Goal: Task Accomplishment & Management: Use online tool/utility

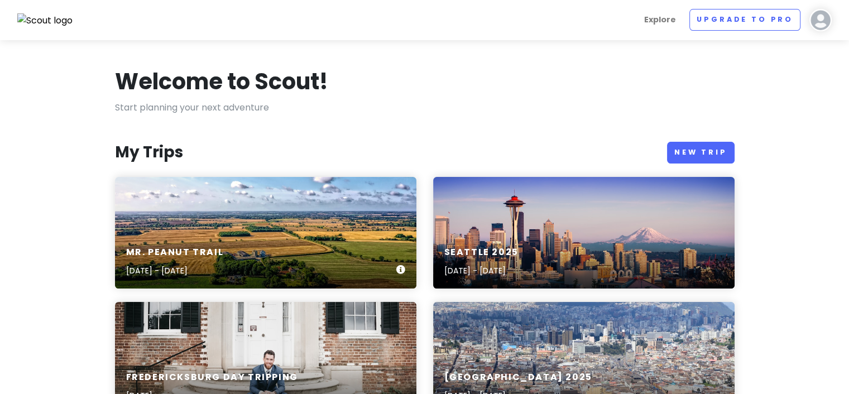
click at [167, 254] on h6 "Mr. Peanut Trail" at bounding box center [175, 253] width 98 height 12
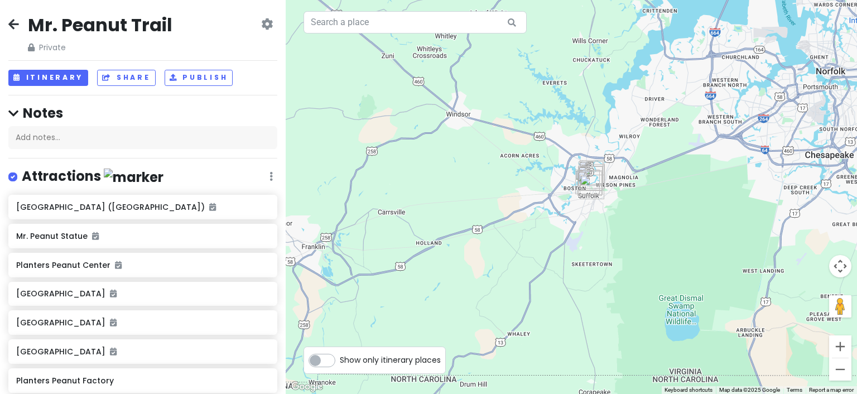
drag, startPoint x: 629, startPoint y: 163, endPoint x: 610, endPoint y: 211, distance: 51.6
click at [610, 211] on div at bounding box center [571, 197] width 571 height 394
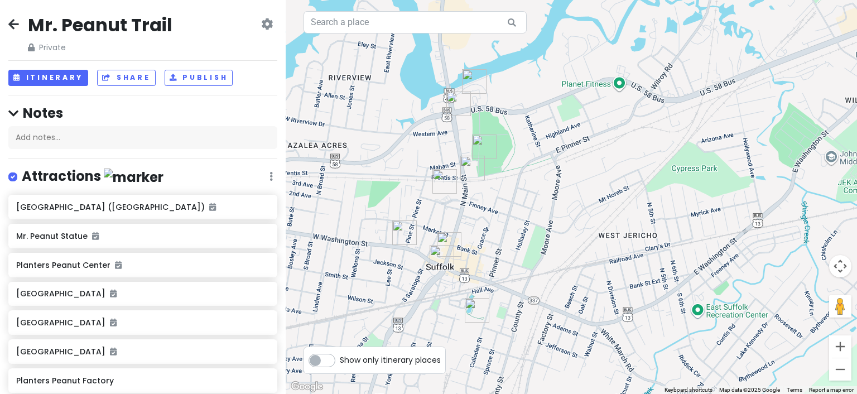
drag, startPoint x: 440, startPoint y: 194, endPoint x: 526, endPoint y: 203, distance: 86.4
click at [526, 203] on div at bounding box center [571, 197] width 571 height 394
click at [261, 25] on icon at bounding box center [267, 24] width 12 height 9
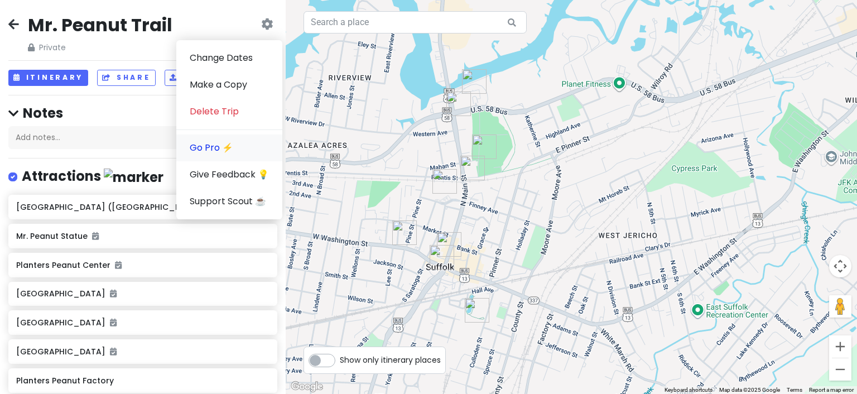
click at [196, 149] on link "Go Pro ⚡️" at bounding box center [229, 147] width 106 height 27
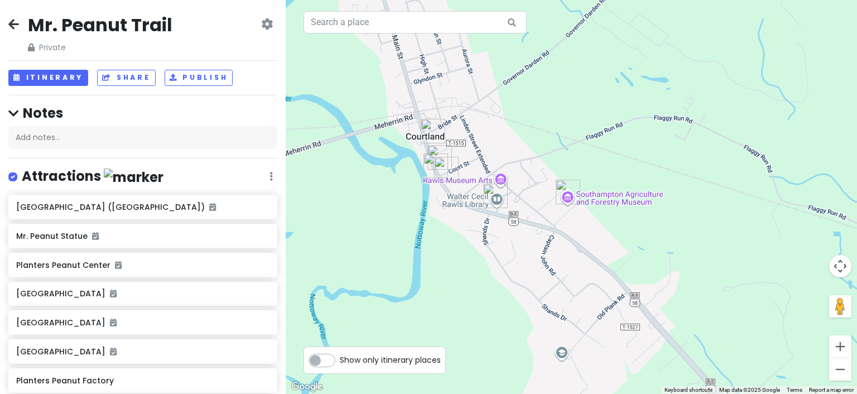
drag, startPoint x: 390, startPoint y: 203, endPoint x: 531, endPoint y: 198, distance: 141.3
click at [531, 198] on div at bounding box center [571, 197] width 571 height 394
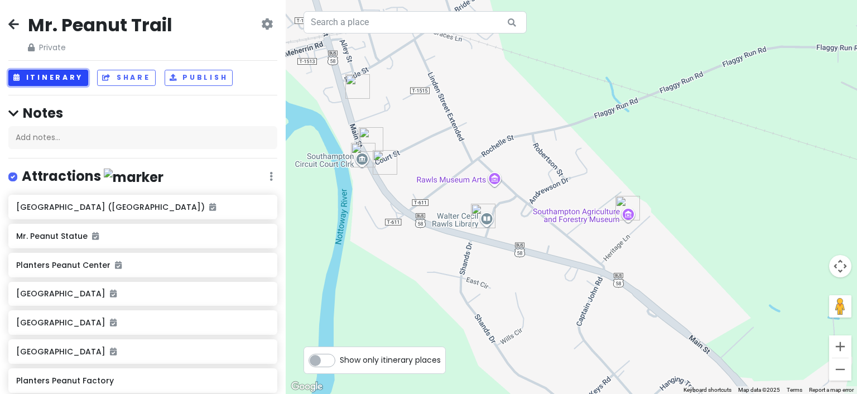
click at [47, 78] on button "Itinerary" at bounding box center [48, 78] width 80 height 16
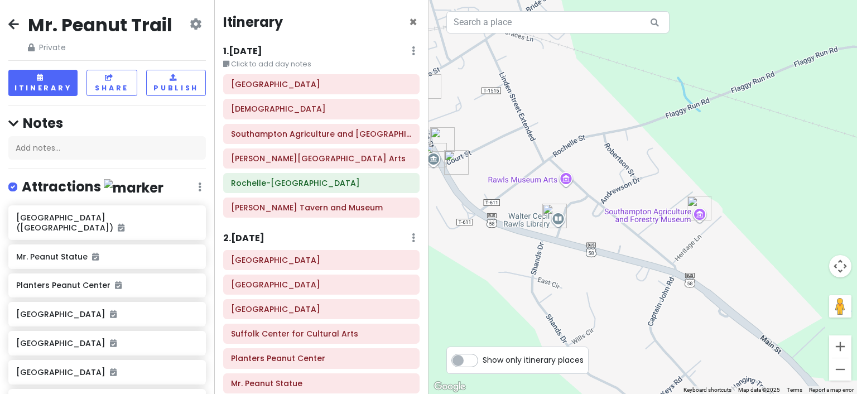
click at [412, 51] on icon at bounding box center [413, 50] width 3 height 9
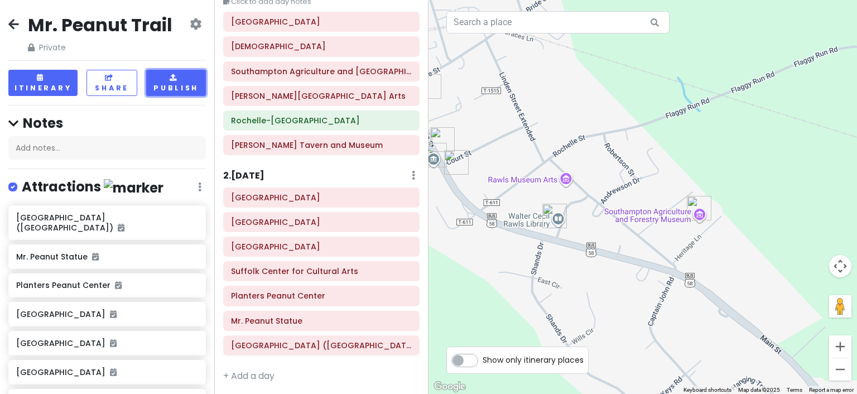
click at [160, 79] on button "Publish" at bounding box center [176, 83] width 60 height 26
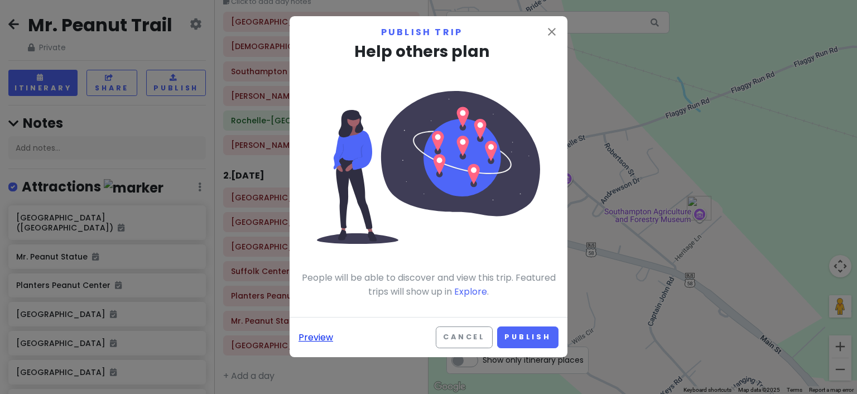
click at [313, 335] on link "Preview" at bounding box center [316, 337] width 35 height 15
click at [463, 341] on button "Cancel" at bounding box center [464, 337] width 57 height 22
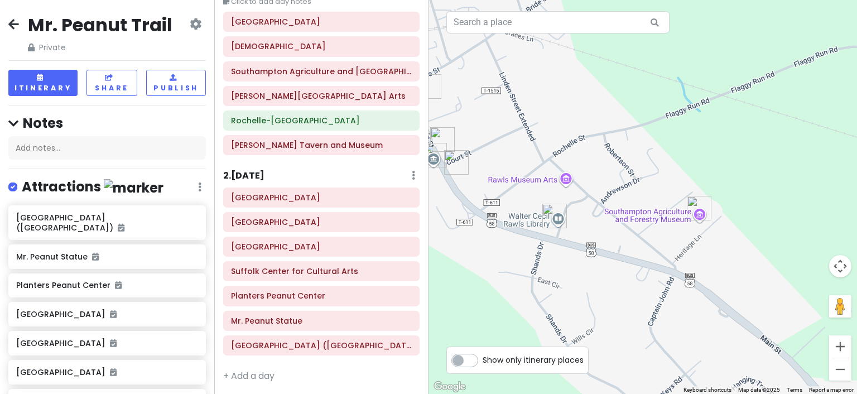
click at [18, 23] on icon at bounding box center [13, 24] width 11 height 9
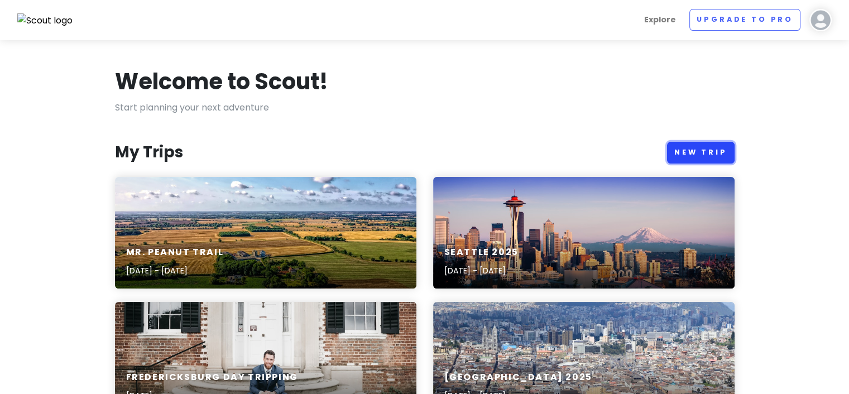
click at [700, 153] on link "New Trip" at bounding box center [701, 153] width 68 height 22
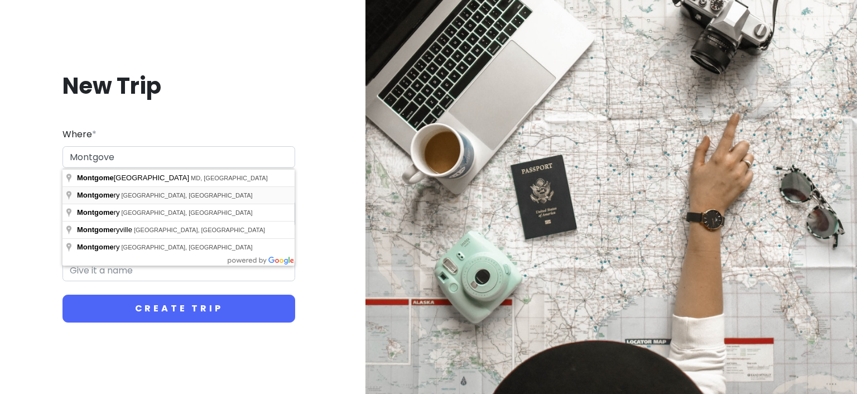
type input "[GEOGRAPHIC_DATA], [GEOGRAPHIC_DATA], [GEOGRAPHIC_DATA]"
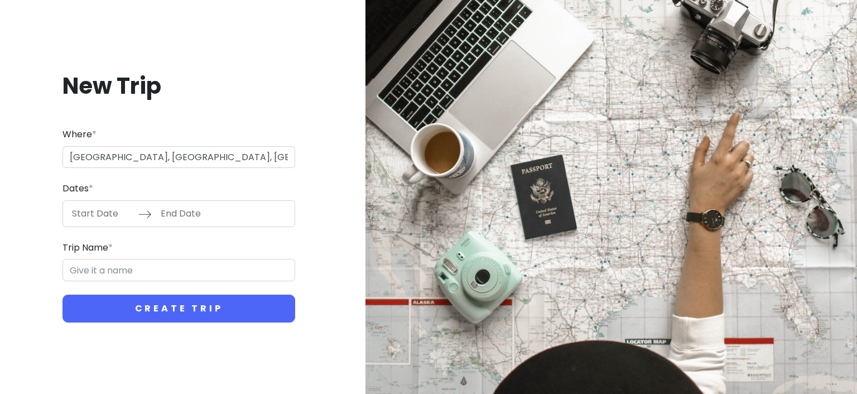
type input "[PERSON_NAME] Trip"
click at [100, 216] on input "Start Date" at bounding box center [102, 214] width 73 height 26
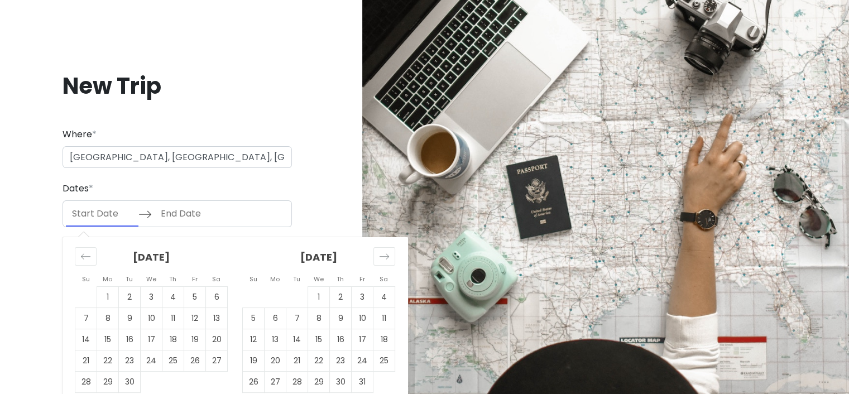
click at [108, 213] on input "Start Date" at bounding box center [102, 214] width 73 height 26
click at [382, 254] on icon "Move forward to switch to the next month." at bounding box center [384, 256] width 11 height 11
click at [384, 254] on icon "Move forward to switch to the next month." at bounding box center [384, 256] width 11 height 11
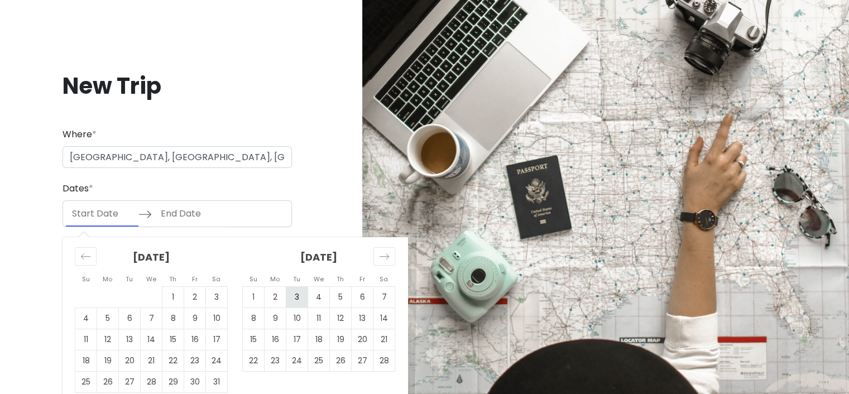
click at [300, 301] on td "3" at bounding box center [297, 296] width 22 height 21
type input "[DATE]"
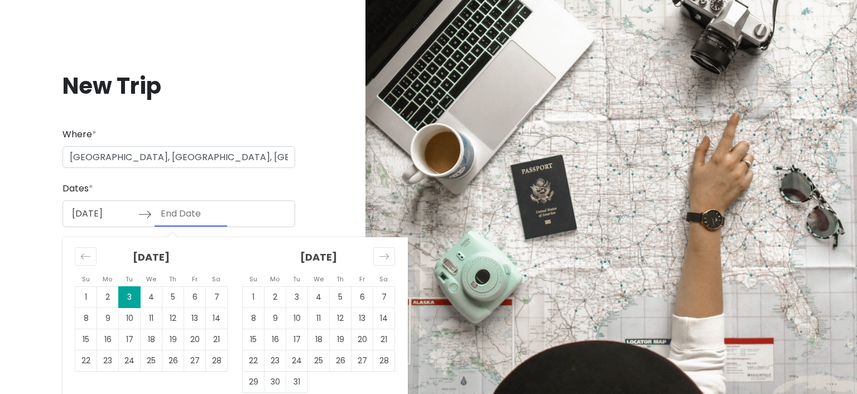
click at [193, 211] on input "End Date" at bounding box center [191, 214] width 73 height 26
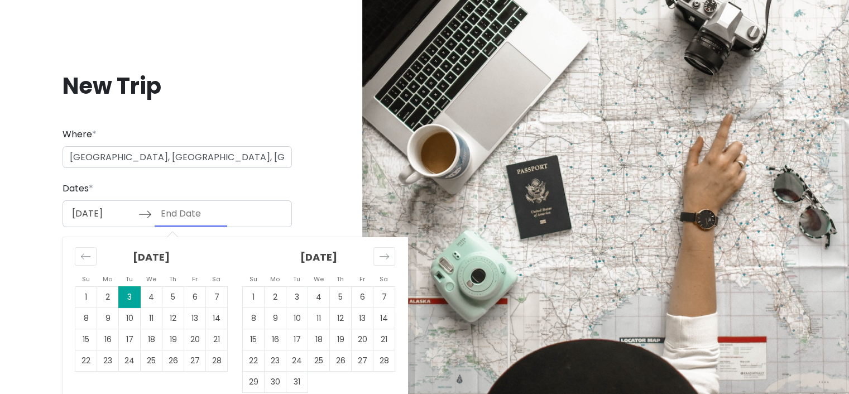
click at [131, 298] on td "3" at bounding box center [130, 296] width 22 height 21
type input "[DATE]"
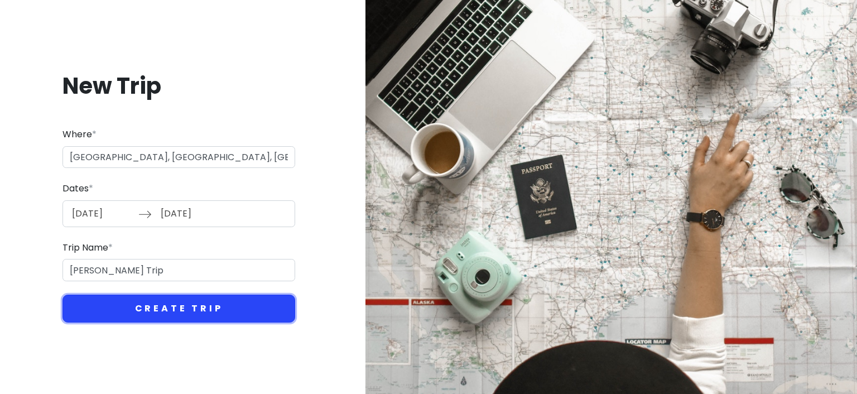
click at [177, 309] on button "Create Trip" at bounding box center [178, 309] width 233 height 28
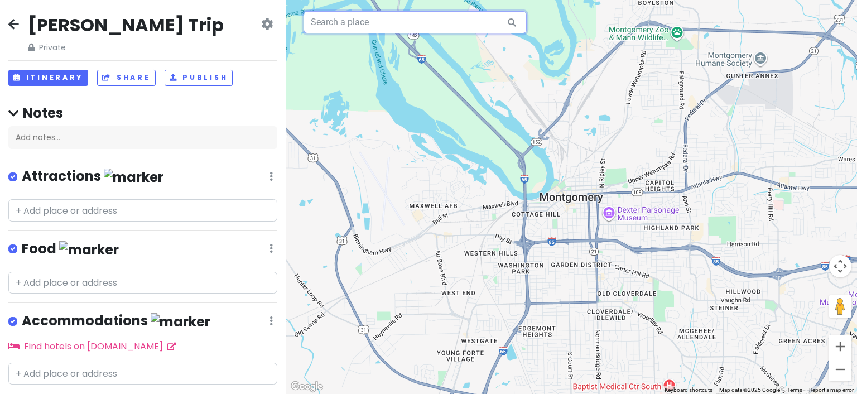
click at [382, 26] on input "text" at bounding box center [415, 22] width 223 height 22
paste input " Freedom Rides Museum"
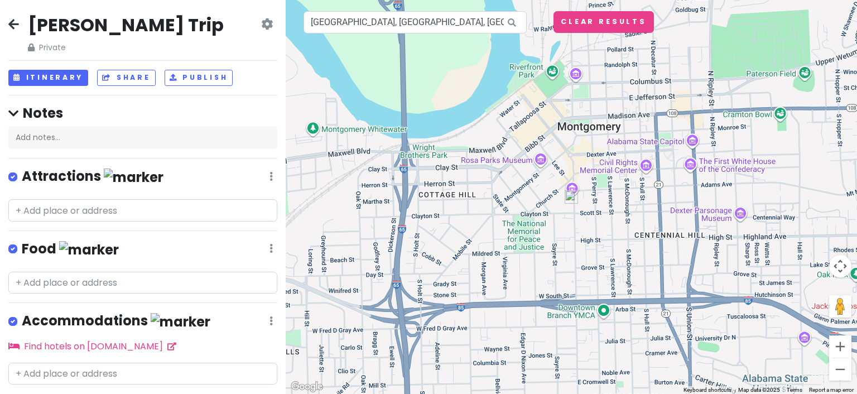
click at [572, 199] on img at bounding box center [571, 196] width 13 height 13
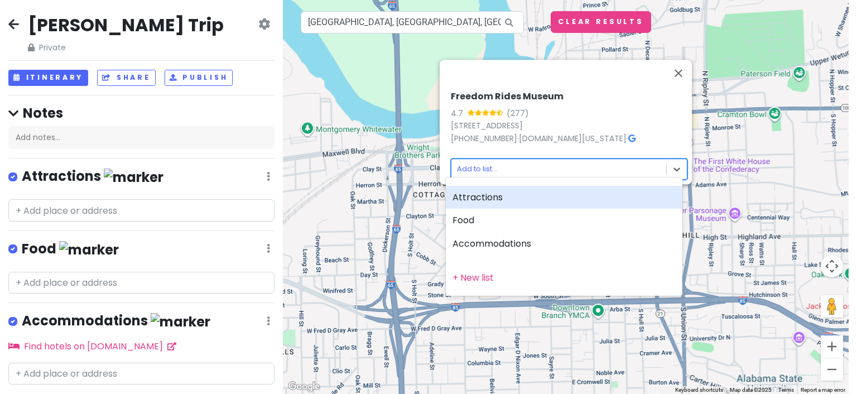
click at [466, 165] on body "[PERSON_NAME] Trip Private Change Dates Make a Copy Delete Trip Go Pro ⚡️ Give …" at bounding box center [428, 197] width 857 height 394
click at [472, 201] on div "Attractions" at bounding box center [564, 197] width 237 height 23
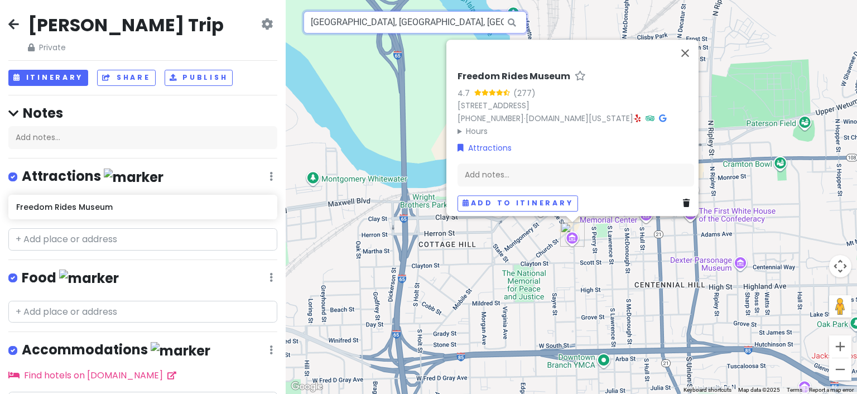
click at [413, 30] on input "[GEOGRAPHIC_DATA], [GEOGRAPHIC_DATA], [GEOGRAPHIC_DATA], [GEOGRAPHIC_DATA], [GE…" at bounding box center [415, 22] width 223 height 22
click at [417, 27] on input "[GEOGRAPHIC_DATA], [GEOGRAPHIC_DATA], [GEOGRAPHIC_DATA], [GEOGRAPHIC_DATA], [GE…" at bounding box center [415, 22] width 223 height 22
click at [417, 26] on input "[GEOGRAPHIC_DATA], [GEOGRAPHIC_DATA], [GEOGRAPHIC_DATA], [GEOGRAPHIC_DATA], [GE…" at bounding box center [415, 22] width 223 height 22
paste input " The [GEOGRAPHIC_DATA]"
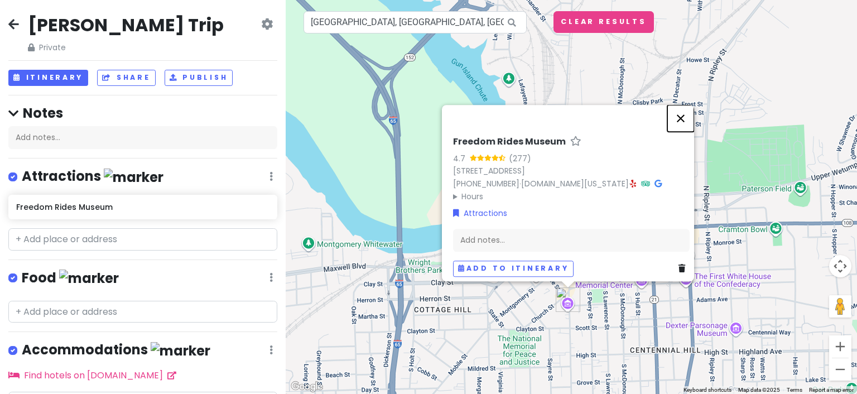
click at [683, 112] on button "Close" at bounding box center [680, 118] width 27 height 27
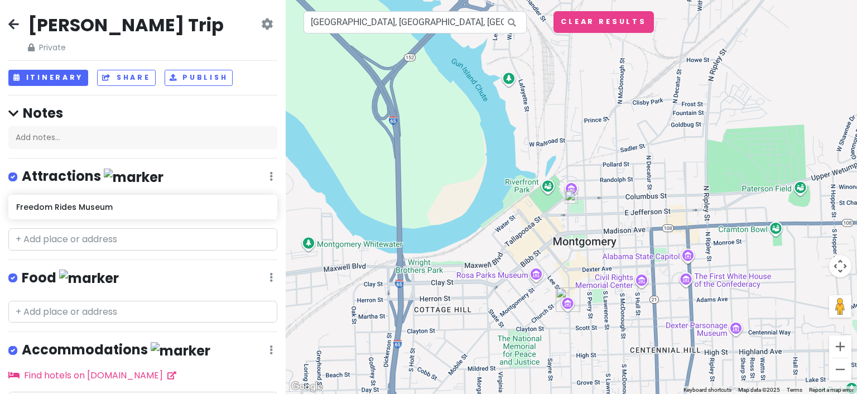
click at [570, 200] on img at bounding box center [571, 196] width 13 height 13
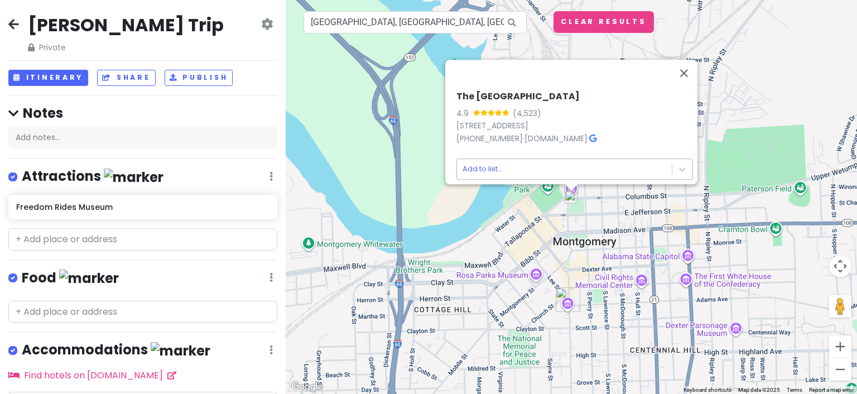
click at [491, 163] on body "[PERSON_NAME] Trip Private Change Dates Make a Copy Delete Trip Go Pro ⚡️ Give …" at bounding box center [428, 197] width 857 height 394
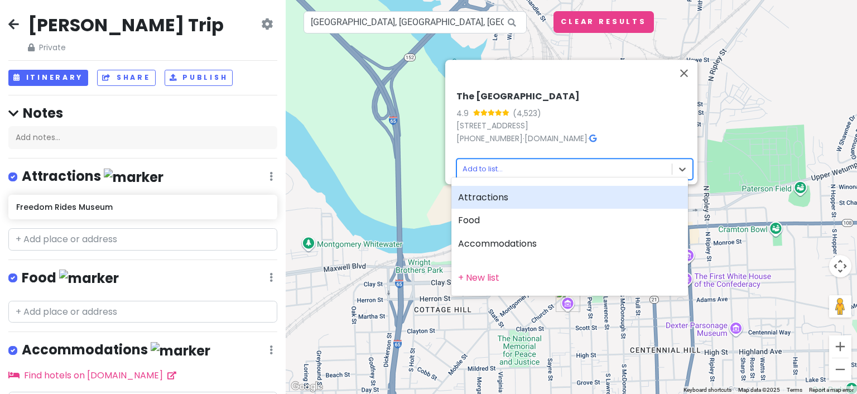
click at [495, 200] on div "Attractions" at bounding box center [569, 197] width 237 height 23
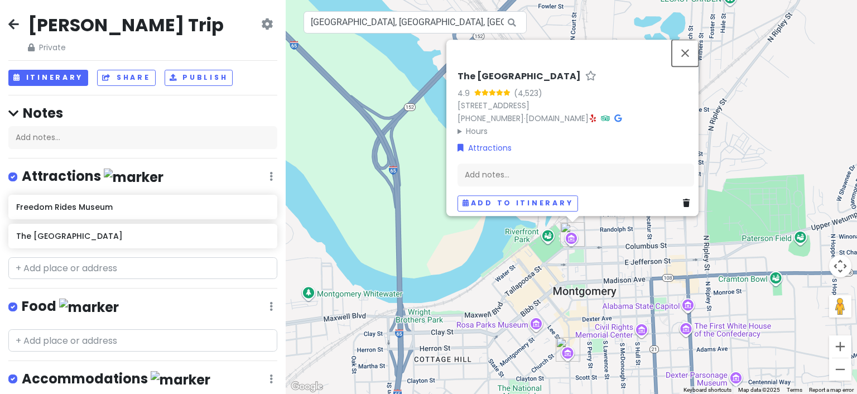
drag, startPoint x: 689, startPoint y: 46, endPoint x: 632, endPoint y: 50, distance: 57.0
click at [687, 47] on button "Close" at bounding box center [685, 53] width 27 height 27
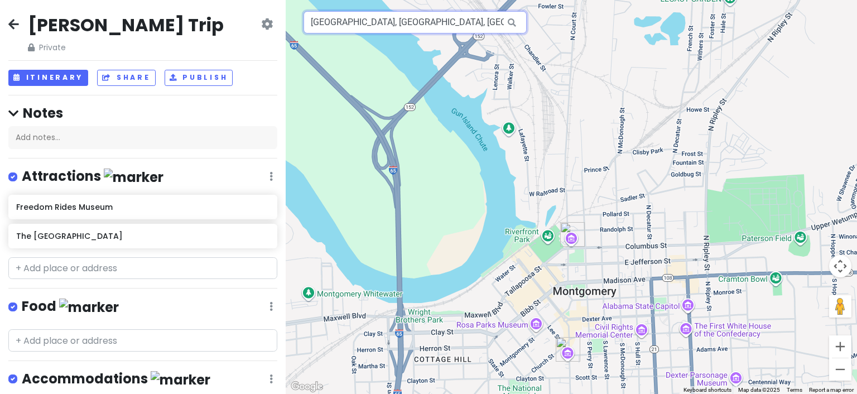
click at [415, 25] on input "[GEOGRAPHIC_DATA], [GEOGRAPHIC_DATA], [GEOGRAPHIC_DATA], [GEOGRAPHIC_DATA], [GE…" at bounding box center [415, 22] width 223 height 22
click at [415, 24] on input "[GEOGRAPHIC_DATA], [GEOGRAPHIC_DATA], [GEOGRAPHIC_DATA], [GEOGRAPHIC_DATA], [GE…" at bounding box center [415, 22] width 223 height 22
paste input " [PERSON_NAME][GEOGRAPHIC_DATA]"
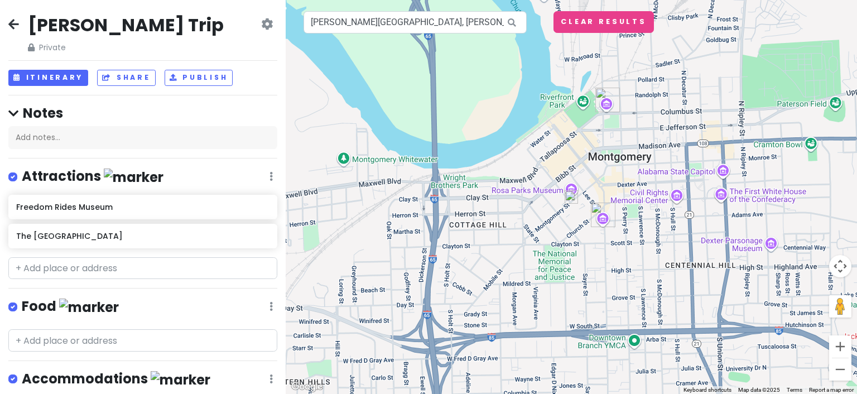
click at [569, 198] on img at bounding box center [571, 196] width 13 height 13
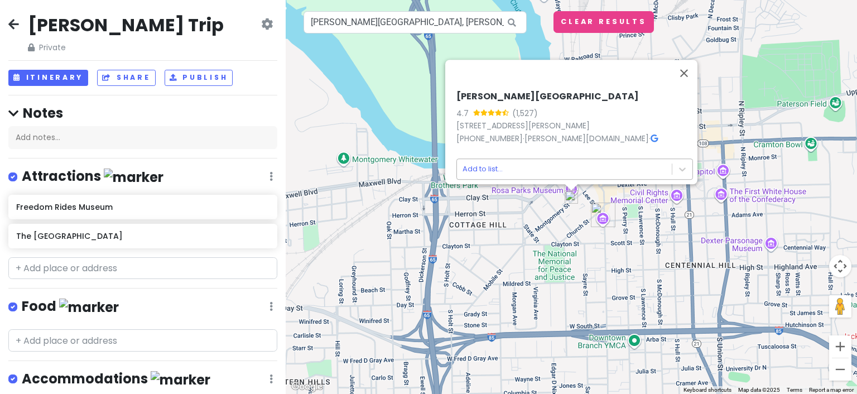
click at [468, 165] on body "[PERSON_NAME] Trip Private Change Dates Make a Copy Delete Trip Go Pro ⚡️ Give …" at bounding box center [428, 197] width 857 height 394
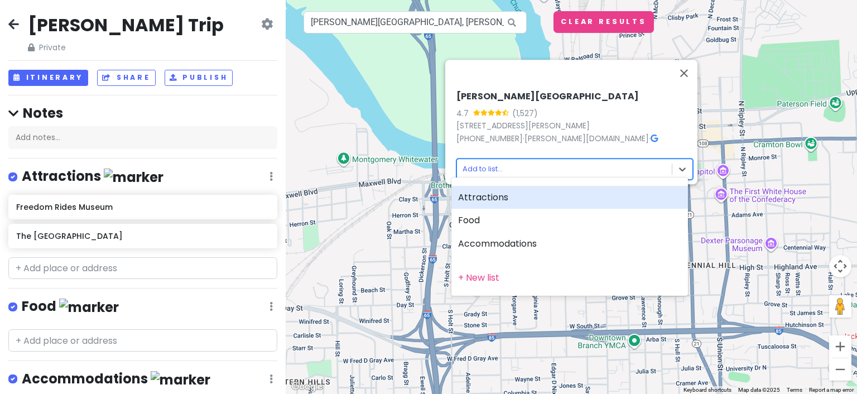
click at [474, 200] on div "Attractions" at bounding box center [569, 197] width 237 height 23
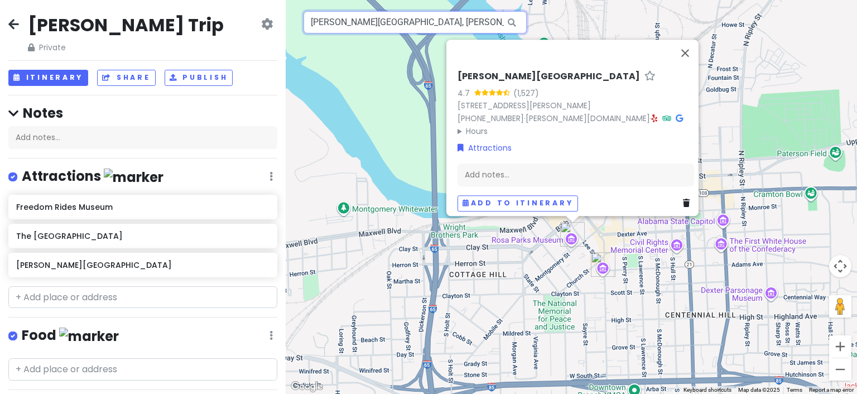
click at [413, 26] on input "[PERSON_NAME][GEOGRAPHIC_DATA], [PERSON_NAME][GEOGRAPHIC_DATA], [GEOGRAPHIC_DAT…" at bounding box center [415, 22] width 223 height 22
paste input " [GEOGRAPHIC_DATA]"
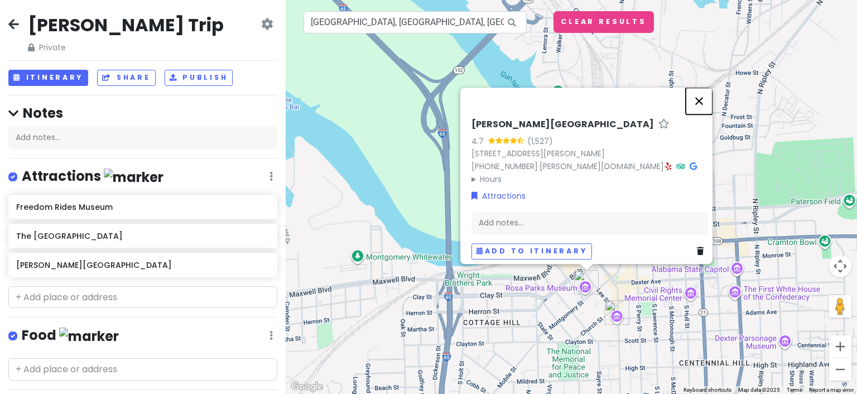
click at [701, 97] on button "Close" at bounding box center [699, 101] width 27 height 27
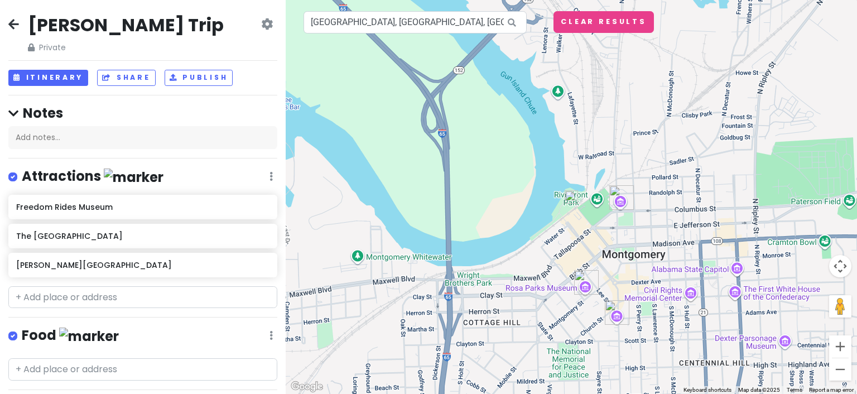
click at [570, 199] on img at bounding box center [571, 196] width 13 height 13
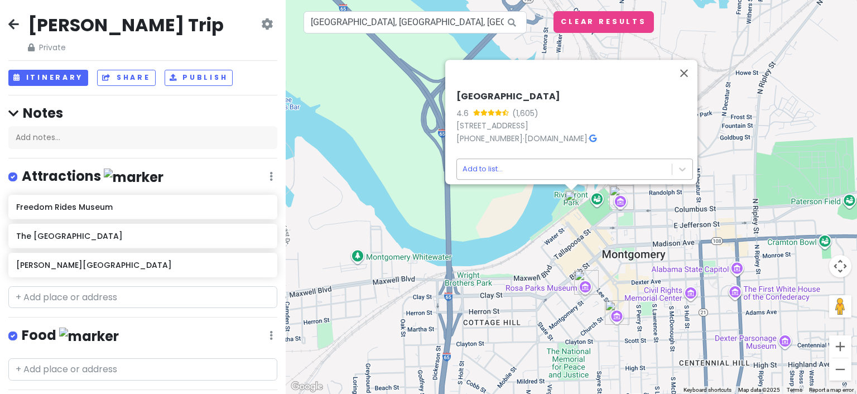
click at [475, 165] on body "[PERSON_NAME] Trip Private Change Dates Make a Copy Delete Trip Go Pro ⚡️ Give …" at bounding box center [428, 197] width 857 height 394
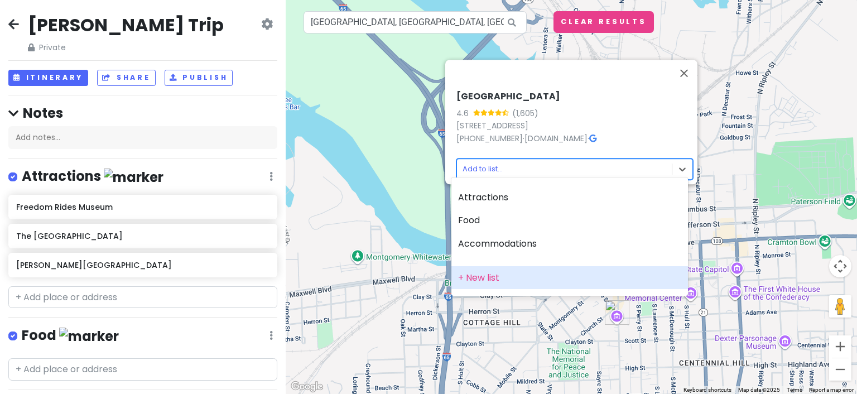
click at [475, 280] on div "+ New list" at bounding box center [569, 277] width 237 height 23
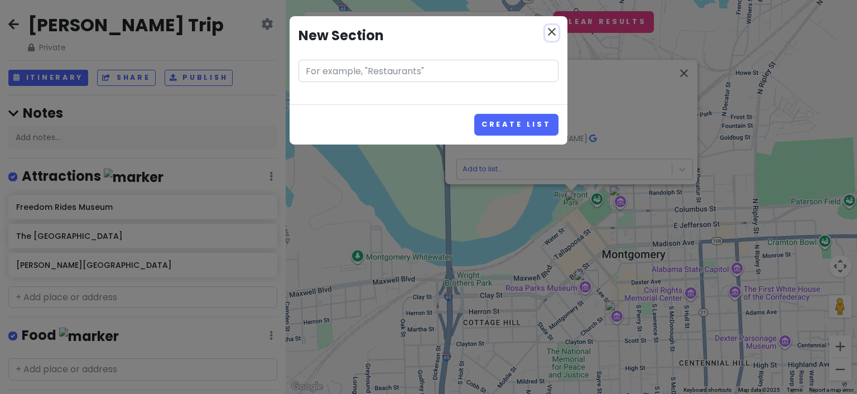
click at [547, 27] on icon "close" at bounding box center [551, 31] width 13 height 13
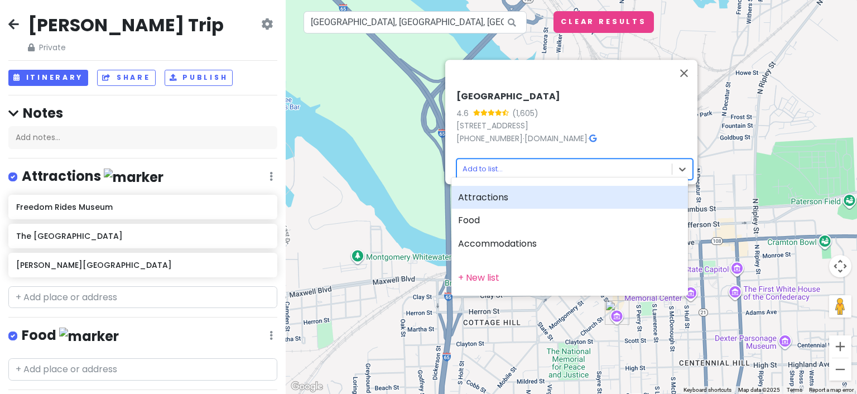
click at [507, 164] on body "[PERSON_NAME] Trip Private Change Dates Make a Copy Delete Trip Go Pro ⚡️ Give …" at bounding box center [428, 197] width 857 height 394
click at [490, 198] on div "Attractions" at bounding box center [569, 197] width 237 height 23
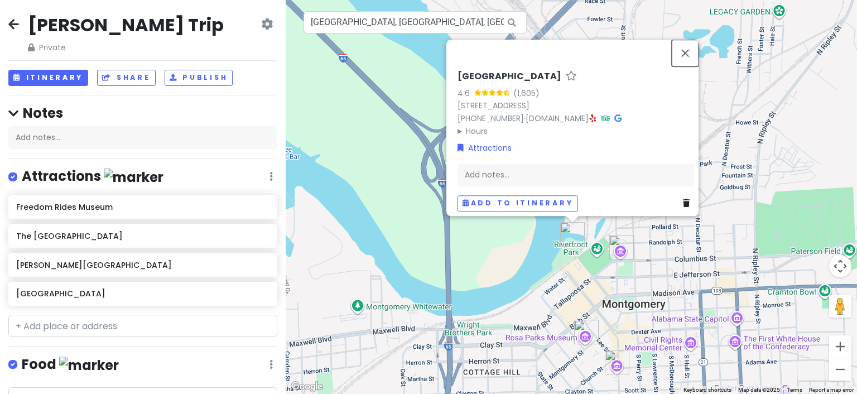
drag, startPoint x: 689, startPoint y: 47, endPoint x: 629, endPoint y: 46, distance: 59.2
click at [687, 47] on button "Close" at bounding box center [685, 53] width 27 height 27
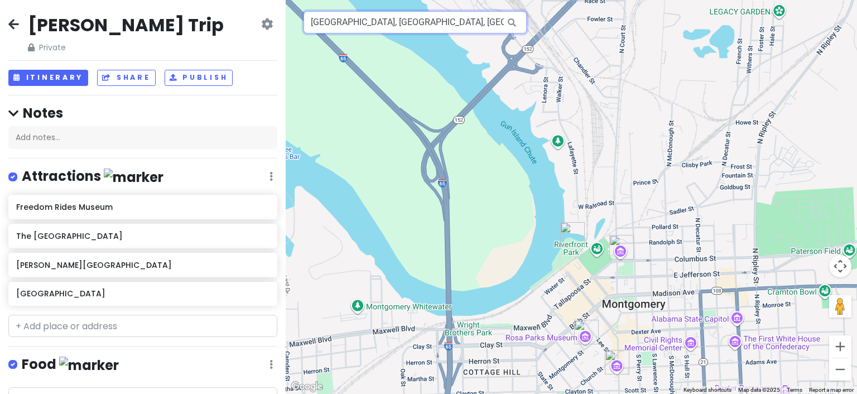
click at [441, 22] on input "[GEOGRAPHIC_DATA], [GEOGRAPHIC_DATA], [GEOGRAPHIC_DATA], [GEOGRAPHIC_DATA], [GE…" at bounding box center [415, 22] width 223 height 22
click at [441, 23] on input "[GEOGRAPHIC_DATA], [GEOGRAPHIC_DATA], [GEOGRAPHIC_DATA], [GEOGRAPHIC_DATA], [GE…" at bounding box center [415, 22] width 223 height 22
paste input " First White House of the Confederacy"
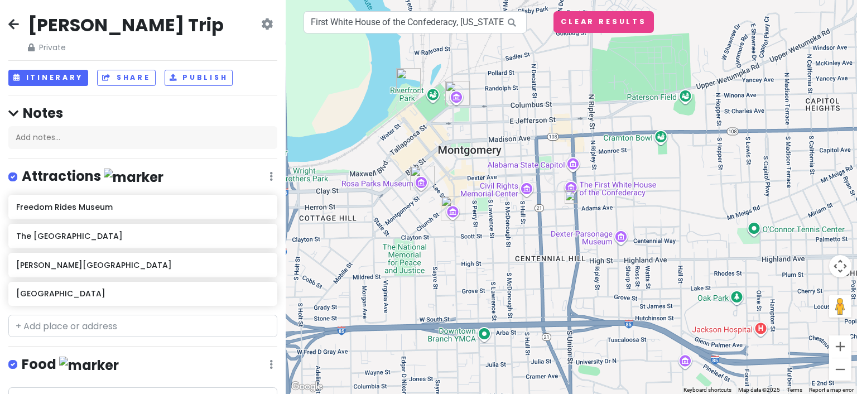
click at [570, 189] on div at bounding box center [571, 197] width 571 height 394
click at [572, 189] on div at bounding box center [571, 197] width 571 height 394
click at [570, 196] on img at bounding box center [571, 196] width 13 height 13
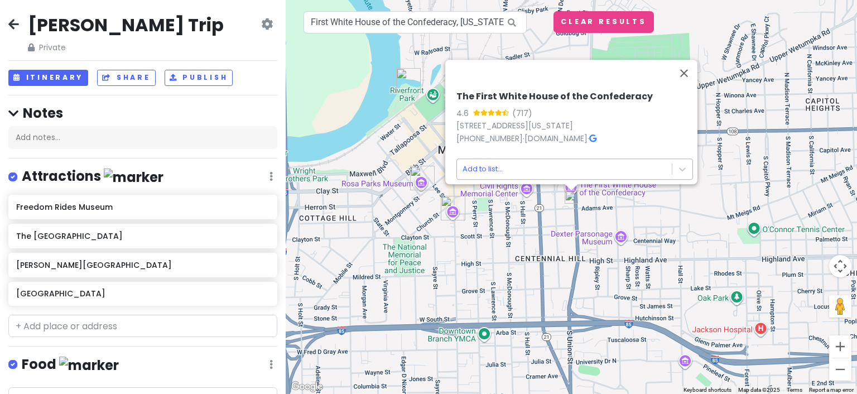
click at [480, 161] on body "[PERSON_NAME] Trip Private Change Dates Make a Copy Delete Trip Go Pro ⚡️ Give …" at bounding box center [428, 197] width 857 height 394
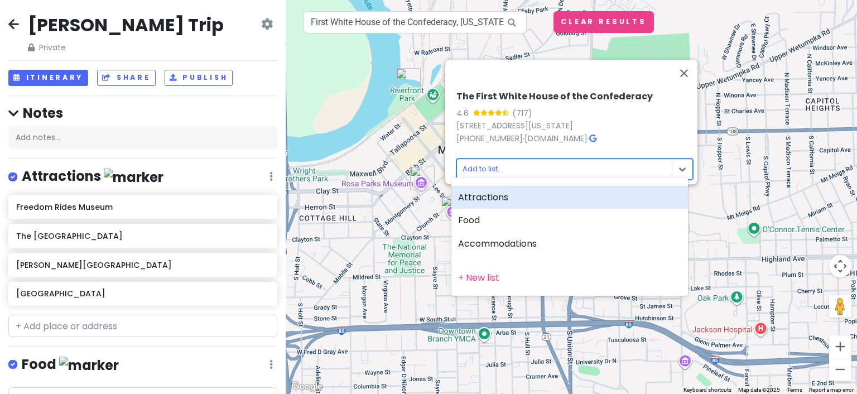
click at [494, 196] on div "Attractions" at bounding box center [569, 197] width 237 height 23
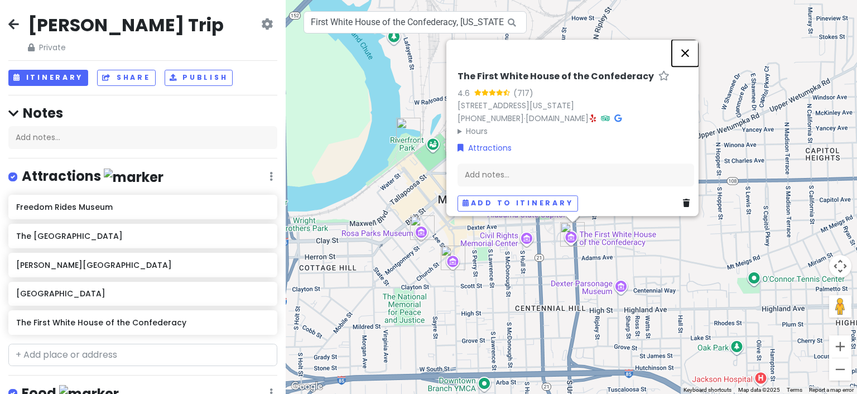
click at [689, 49] on button "Close" at bounding box center [685, 53] width 27 height 27
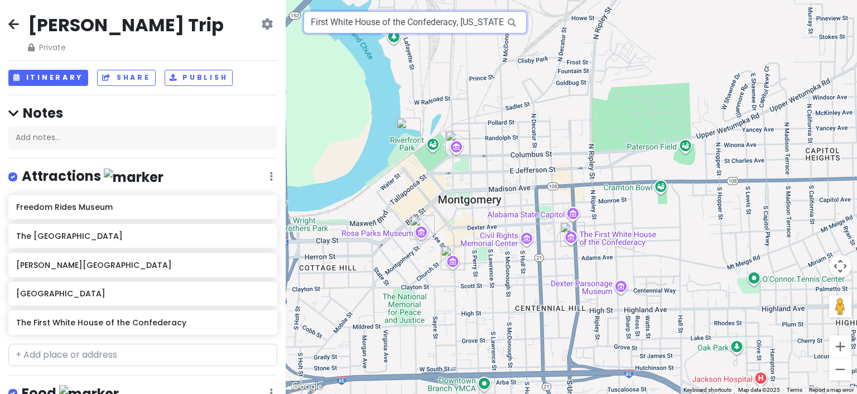
click at [381, 17] on input "First White House of the Confederacy, [US_STATE][GEOGRAPHIC_DATA], [GEOGRAPHIC_…" at bounding box center [415, 22] width 223 height 22
paste input " [PERSON_NAME] and [PERSON_NAME][GEOGRAPHIC_DATA]"
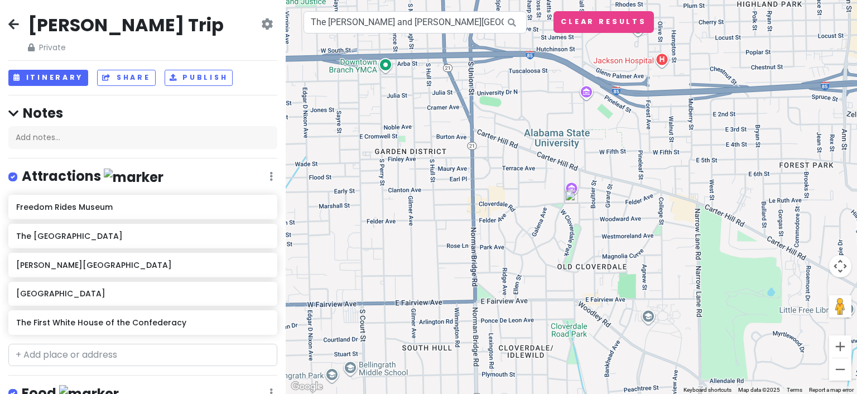
click at [570, 197] on img at bounding box center [571, 196] width 13 height 13
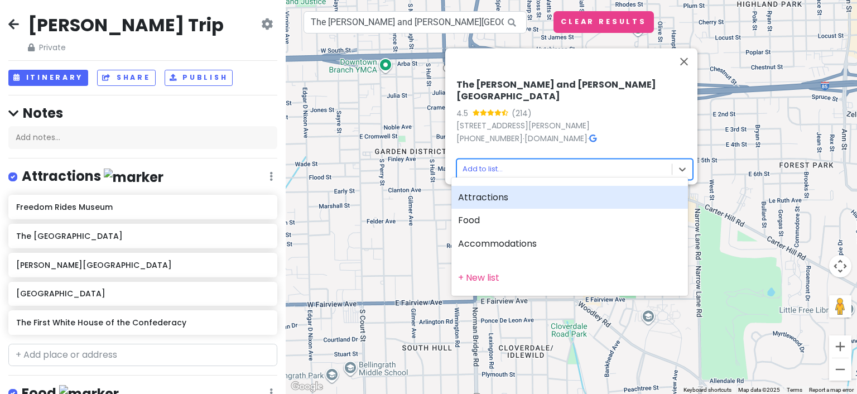
click at [475, 163] on body "[PERSON_NAME] Trip Private Change Dates Make a Copy Delete Trip Go Pro ⚡️ Give …" at bounding box center [428, 197] width 857 height 394
click at [482, 201] on div "Attractions" at bounding box center [569, 197] width 237 height 23
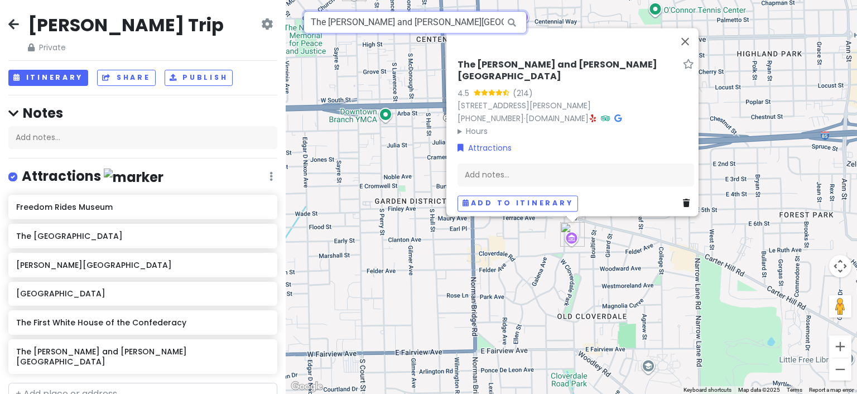
click at [368, 23] on input "The [PERSON_NAME] and [PERSON_NAME][GEOGRAPHIC_DATA], [PERSON_NAME][GEOGRAPHIC_…" at bounding box center [415, 22] width 223 height 22
paste input " [PERSON_NAME] Memorial and Gravesite"
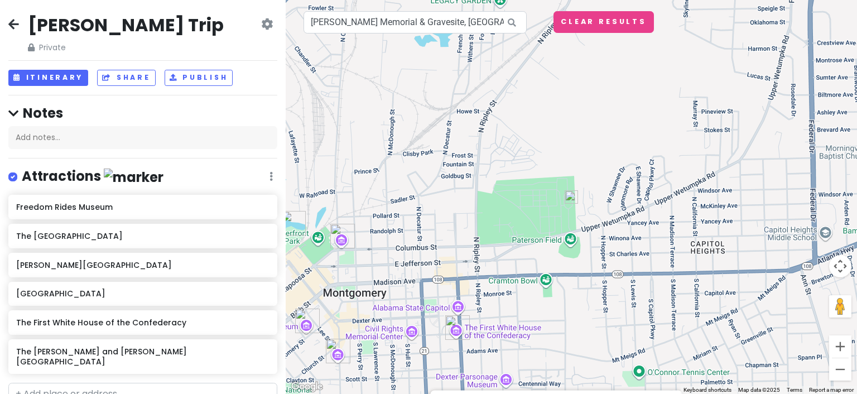
click at [570, 196] on img at bounding box center [571, 196] width 13 height 13
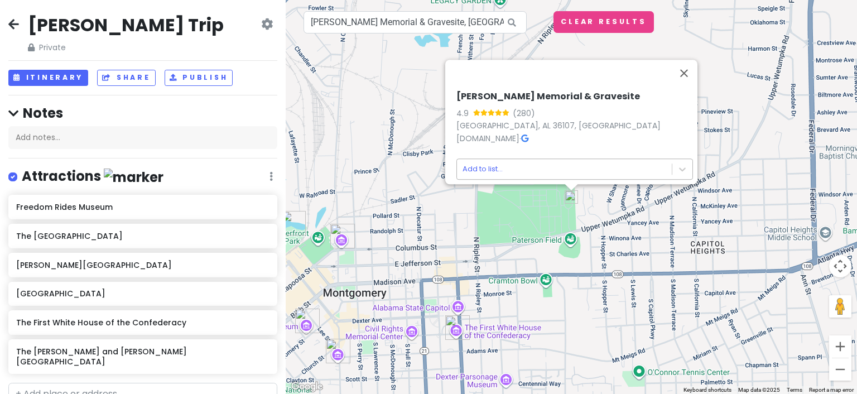
click at [469, 160] on body "[PERSON_NAME] Trip Private Change Dates Make a Copy Delete Trip Go Pro ⚡️ Give …" at bounding box center [428, 197] width 857 height 394
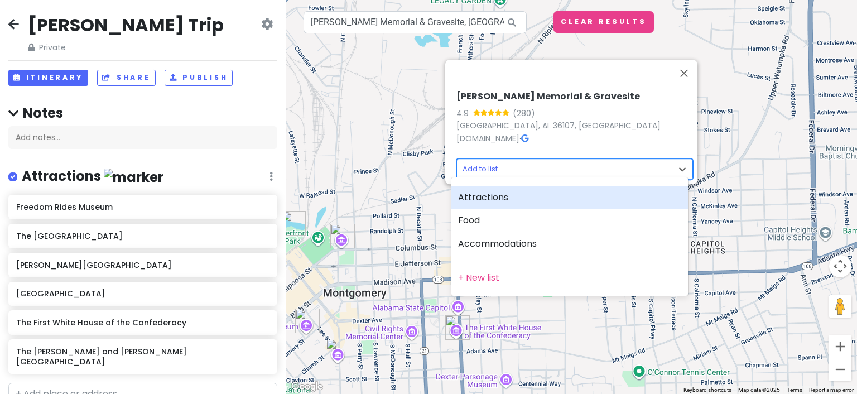
click at [475, 200] on div "Attractions" at bounding box center [569, 197] width 237 height 23
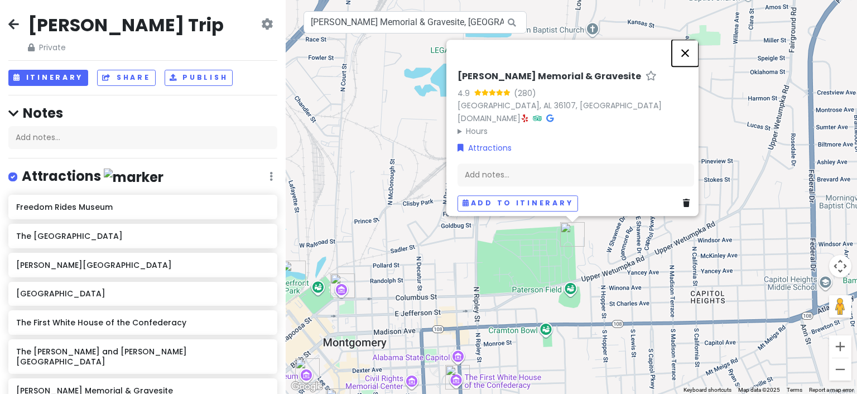
click at [688, 49] on button "Close" at bounding box center [685, 53] width 27 height 27
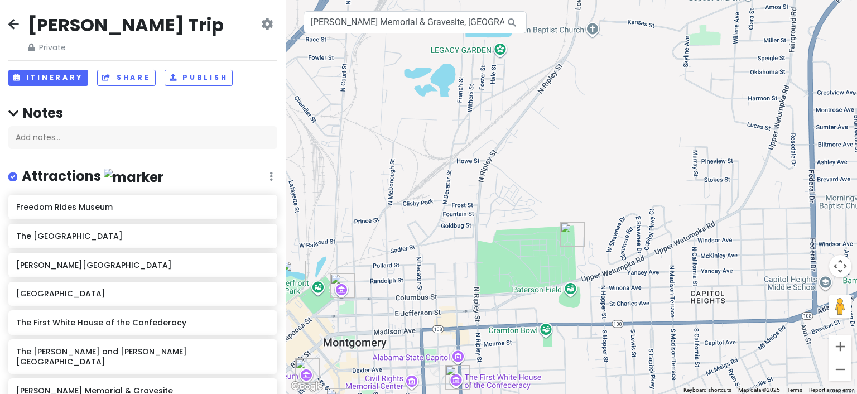
click at [513, 20] on icon at bounding box center [511, 22] width 25 height 23
click at [478, 18] on input "[PERSON_NAME] Memorial & Gravesite, [GEOGRAPHIC_DATA], [GEOGRAPHIC_DATA], [GEOG…" at bounding box center [415, 22] width 223 height 22
paste input " Dreamland Bar-B-Que"
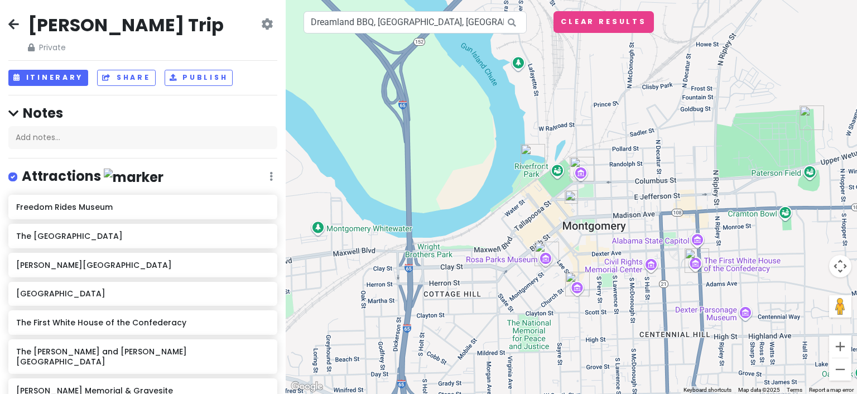
click at [509, 21] on icon at bounding box center [511, 22] width 25 height 23
click at [571, 200] on img at bounding box center [571, 196] width 13 height 13
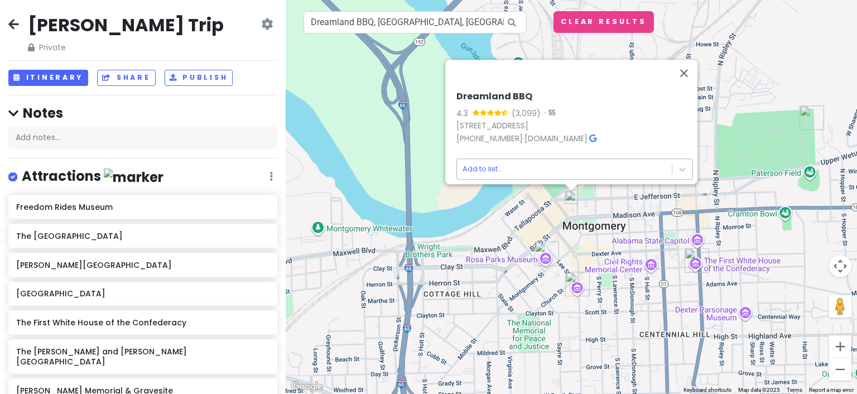
click at [466, 160] on body "[PERSON_NAME] Trip Private Change Dates Make a Copy Delete Trip Go Pro ⚡️ Give …" at bounding box center [428, 197] width 857 height 394
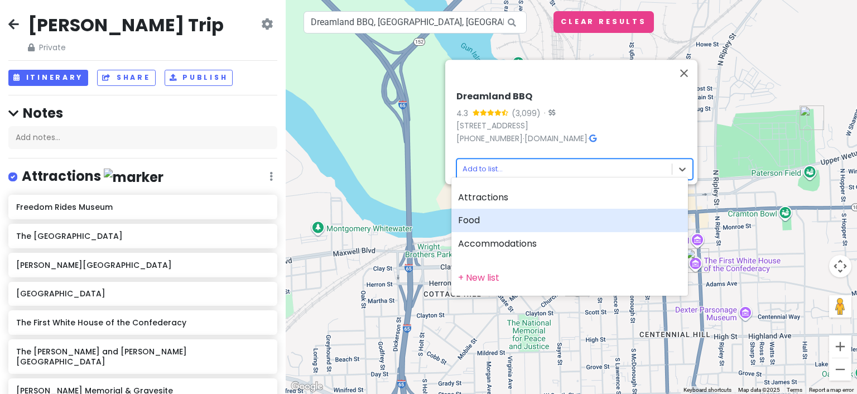
click at [469, 219] on div "Food" at bounding box center [569, 220] width 237 height 23
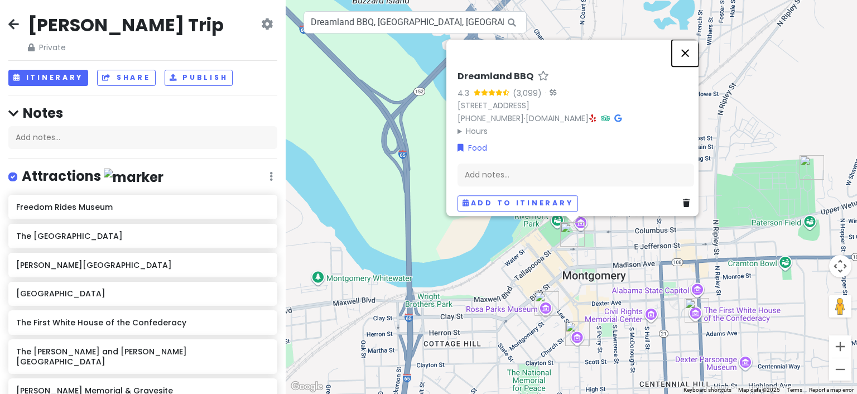
click at [689, 45] on button "Close" at bounding box center [685, 53] width 27 height 27
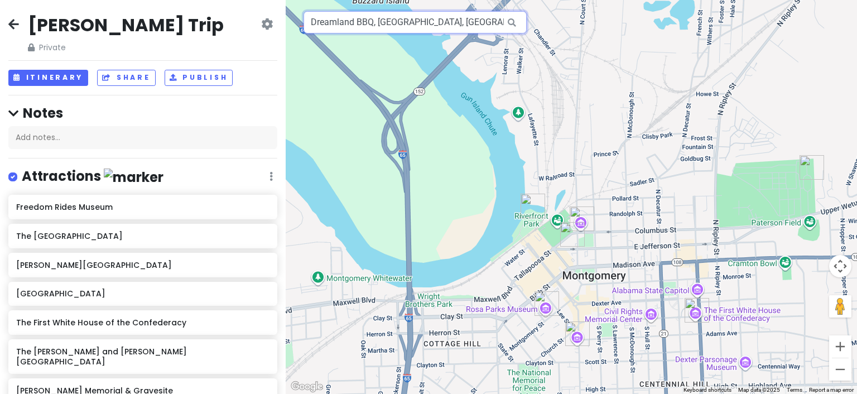
click at [348, 28] on input "Dreamland BBQ, [GEOGRAPHIC_DATA], [GEOGRAPHIC_DATA], [GEOGRAPHIC_DATA], [GEOGRA…" at bounding box center [415, 22] width 223 height 22
paste input "[GEOGRAPHIC_DATA][PERSON_NAME]"
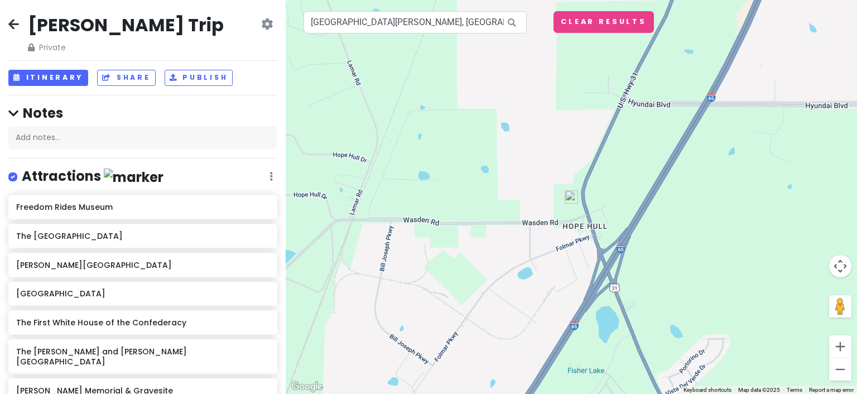
click at [572, 200] on img at bounding box center [571, 196] width 13 height 13
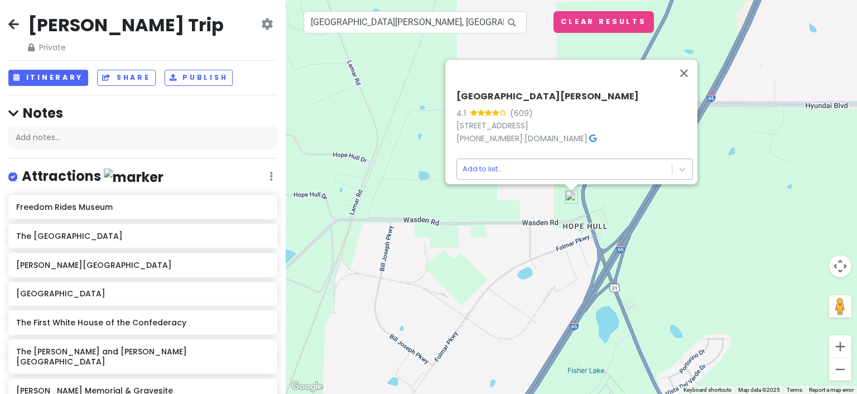
click at [487, 165] on body "[PERSON_NAME] Trip Private Change Dates Make a Copy Delete Trip Go Pro ⚡️ Give …" at bounding box center [428, 197] width 857 height 394
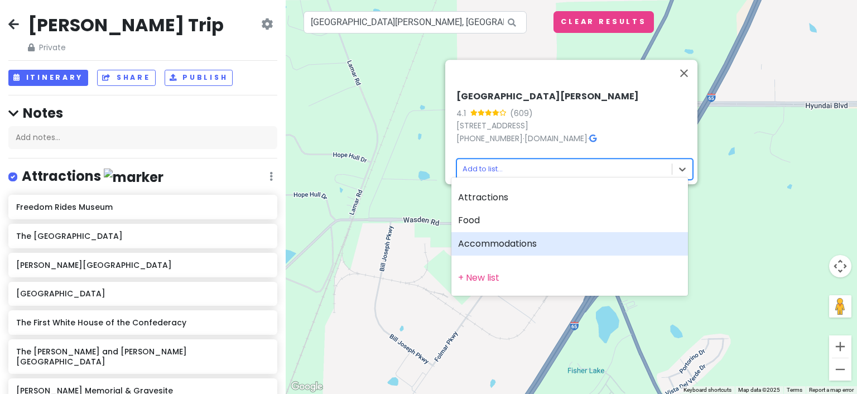
click at [485, 241] on div "Accommodations" at bounding box center [569, 243] width 237 height 23
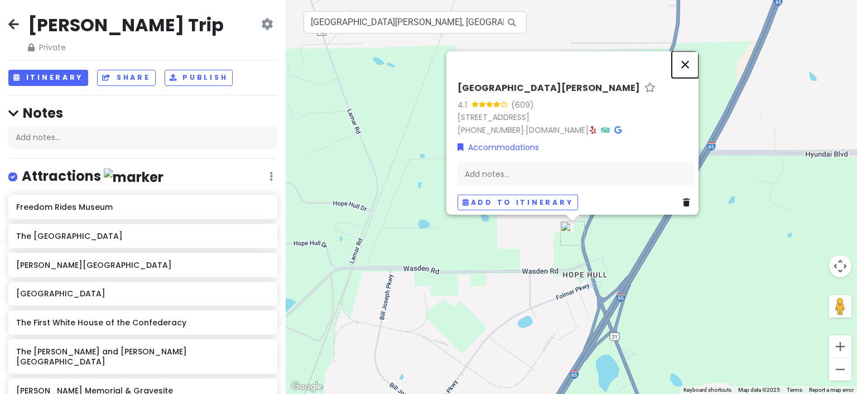
click at [686, 51] on button "Close" at bounding box center [685, 64] width 27 height 27
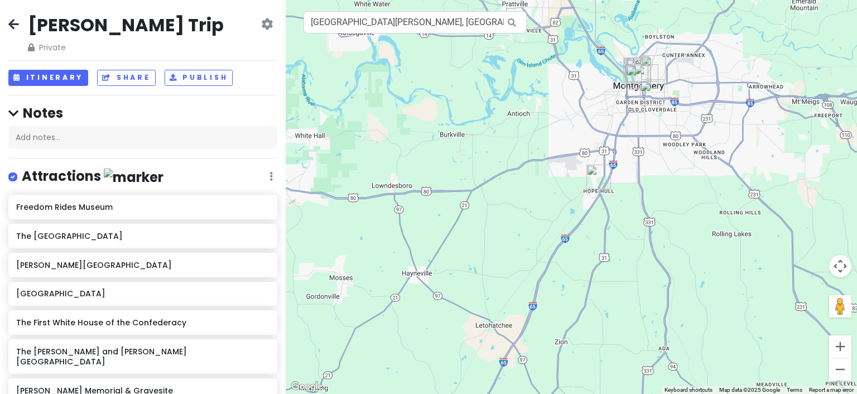
drag, startPoint x: 612, startPoint y: 142, endPoint x: 524, endPoint y: 219, distance: 116.7
click at [514, 224] on div at bounding box center [571, 197] width 571 height 394
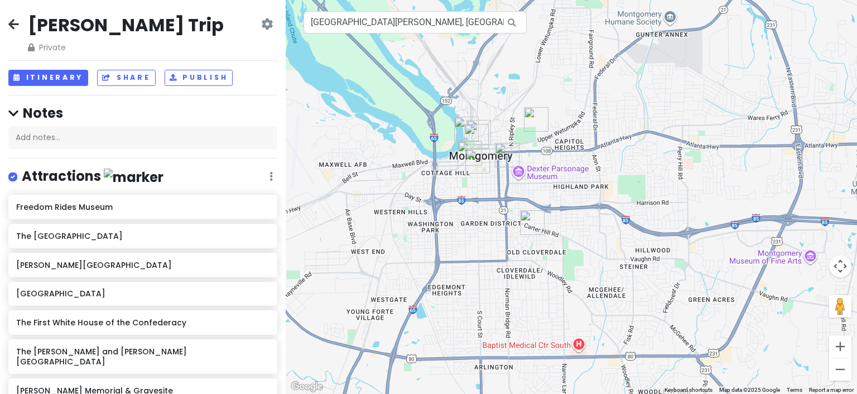
drag, startPoint x: 616, startPoint y: 145, endPoint x: 622, endPoint y: 210, distance: 65.5
click at [622, 210] on div at bounding box center [571, 197] width 571 height 394
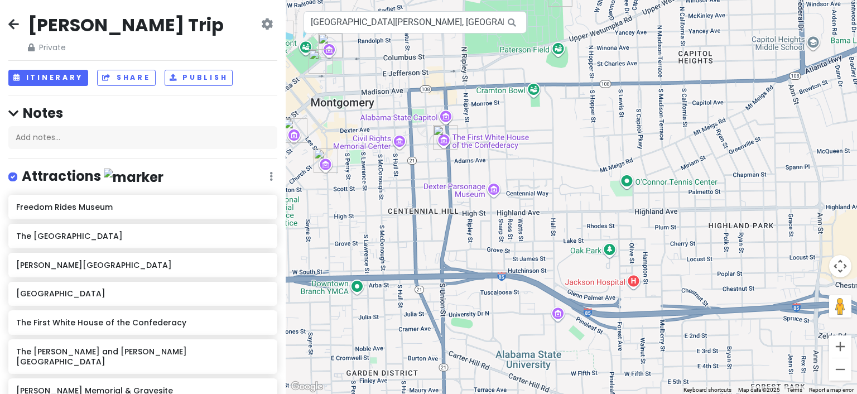
drag, startPoint x: 520, startPoint y: 185, endPoint x: 731, endPoint y: 227, distance: 214.9
click at [738, 234] on div at bounding box center [571, 197] width 571 height 394
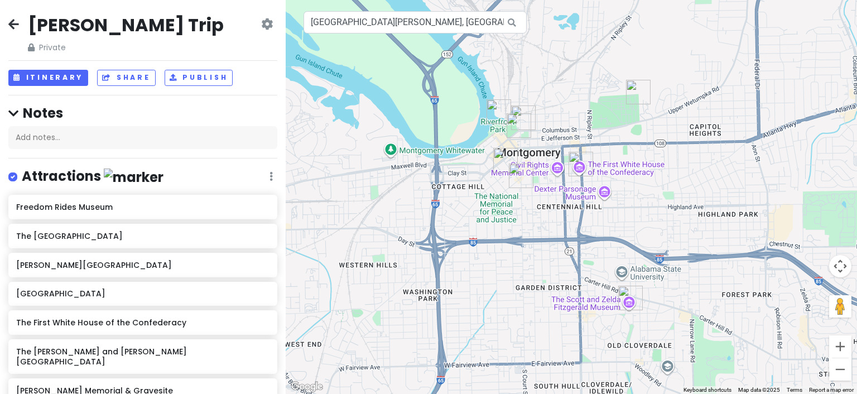
drag, startPoint x: 625, startPoint y: 191, endPoint x: 645, endPoint y: 200, distance: 22.0
click at [645, 200] on div at bounding box center [571, 197] width 571 height 394
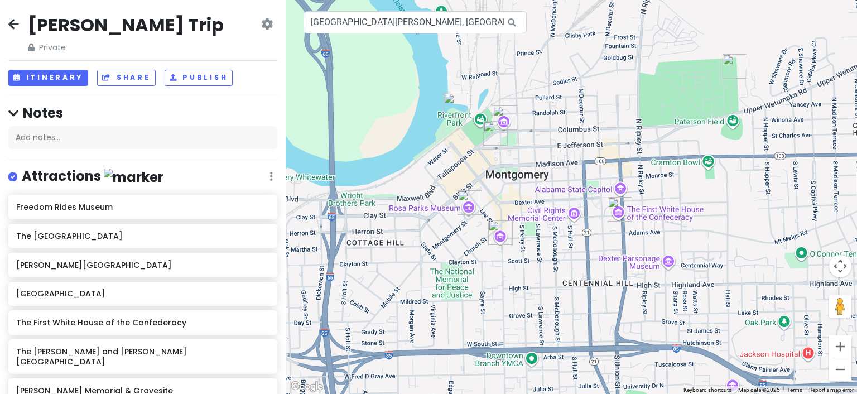
drag, startPoint x: 579, startPoint y: 145, endPoint x: 659, endPoint y: 153, distance: 80.3
click at [659, 153] on div at bounding box center [571, 197] width 571 height 394
click at [452, 286] on div at bounding box center [571, 197] width 571 height 394
click at [353, 24] on input "[GEOGRAPHIC_DATA][PERSON_NAME], [GEOGRAPHIC_DATA]" at bounding box center [415, 22] width 223 height 22
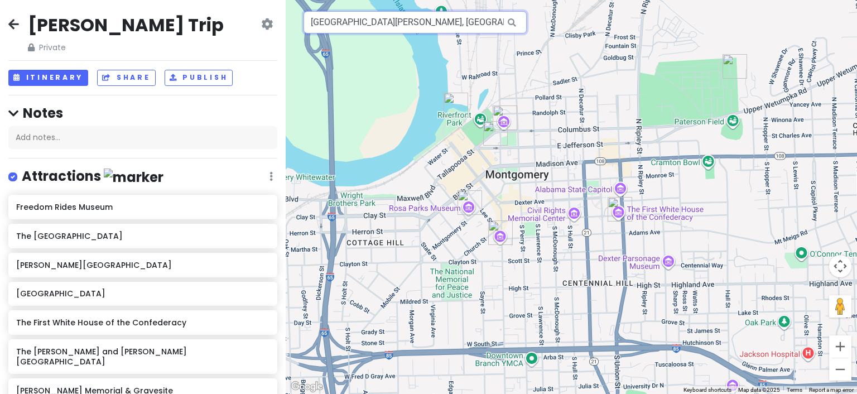
click at [354, 24] on input "[GEOGRAPHIC_DATA][PERSON_NAME], [GEOGRAPHIC_DATA]" at bounding box center [415, 22] width 223 height 22
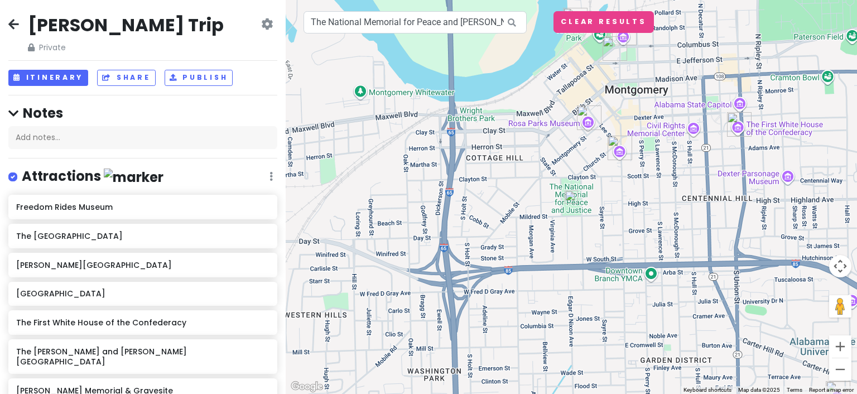
click at [572, 196] on img at bounding box center [571, 196] width 13 height 13
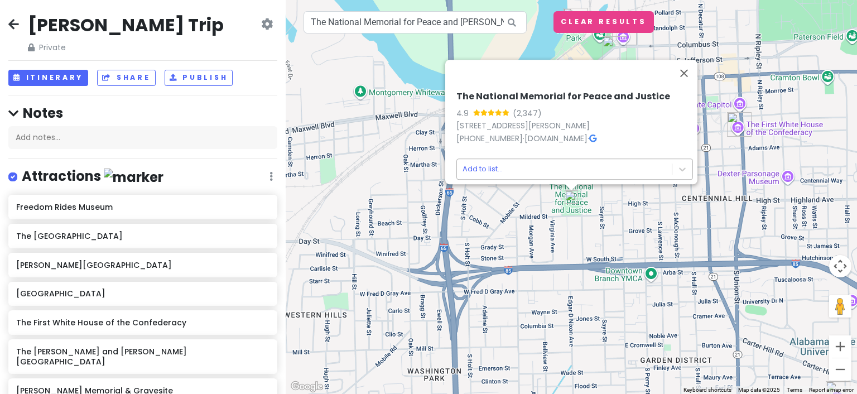
click at [473, 162] on body "[PERSON_NAME] Trip Private Change Dates Make a Copy Delete Trip Go Pro ⚡️ Give …" at bounding box center [428, 197] width 857 height 394
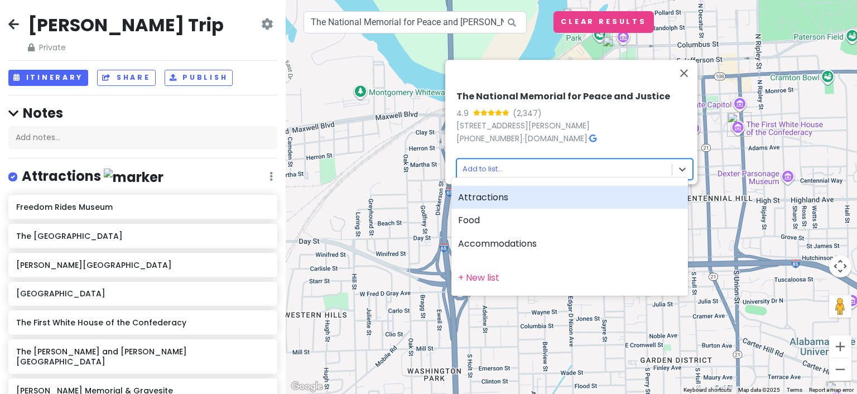
click at [474, 200] on div "Attractions" at bounding box center [569, 197] width 237 height 23
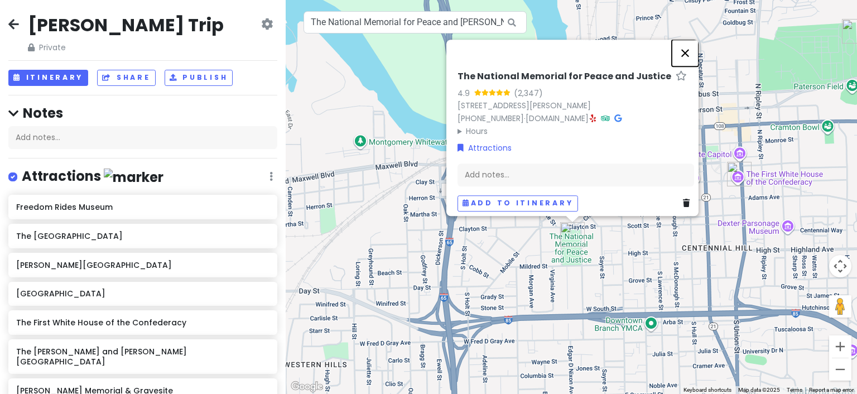
click at [690, 49] on button "Close" at bounding box center [685, 53] width 27 height 27
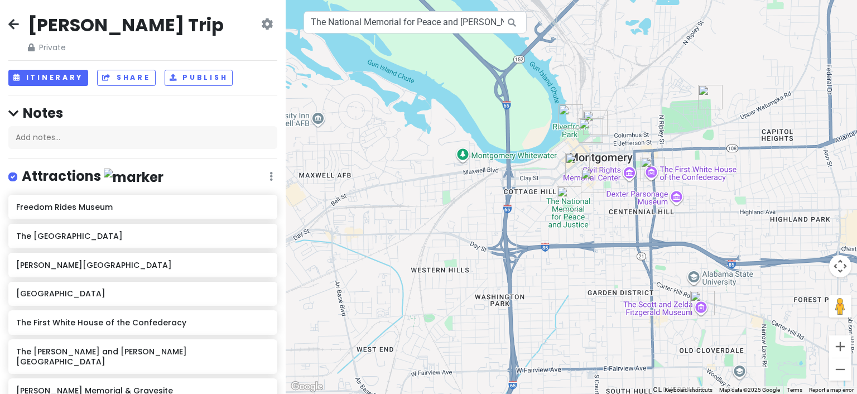
drag, startPoint x: 810, startPoint y: 118, endPoint x: 687, endPoint y: 172, distance: 133.9
click at [687, 172] on div at bounding box center [571, 197] width 571 height 394
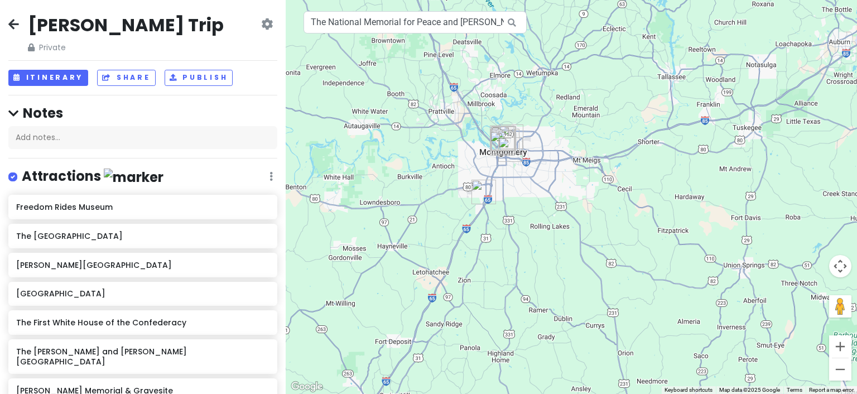
drag, startPoint x: 798, startPoint y: 162, endPoint x: 555, endPoint y: 176, distance: 243.7
click at [555, 176] on div at bounding box center [571, 197] width 571 height 394
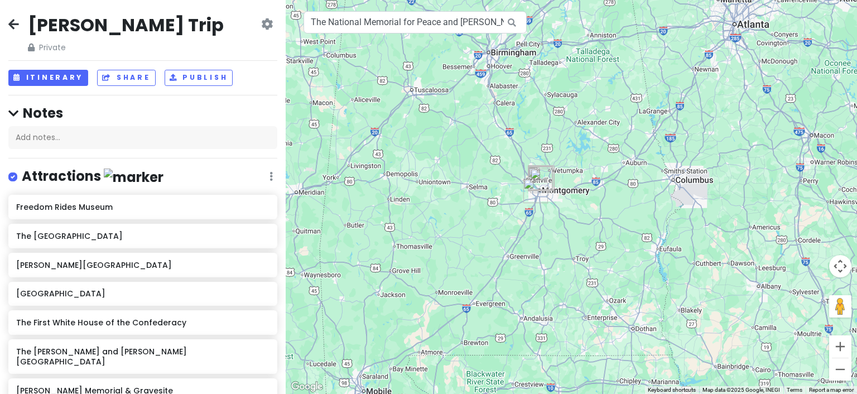
drag, startPoint x: 772, startPoint y: 136, endPoint x: 632, endPoint y: 187, distance: 149.2
click at [632, 187] on div at bounding box center [571, 197] width 571 height 394
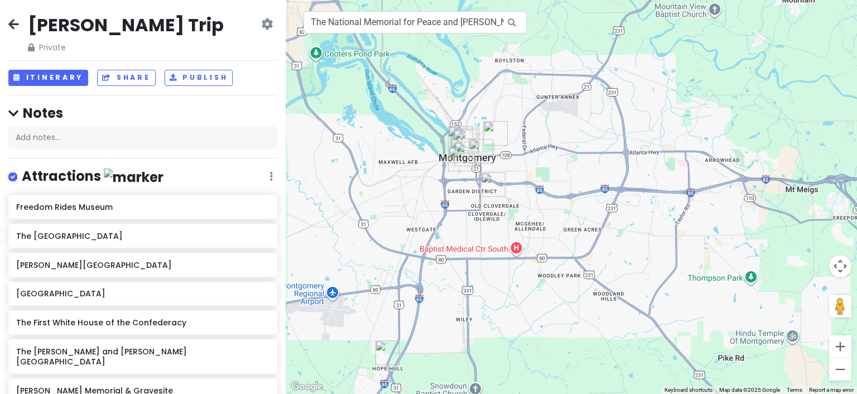
drag, startPoint x: 478, startPoint y: 195, endPoint x: 566, endPoint y: 214, distance: 90.1
click at [566, 214] on div at bounding box center [571, 197] width 571 height 394
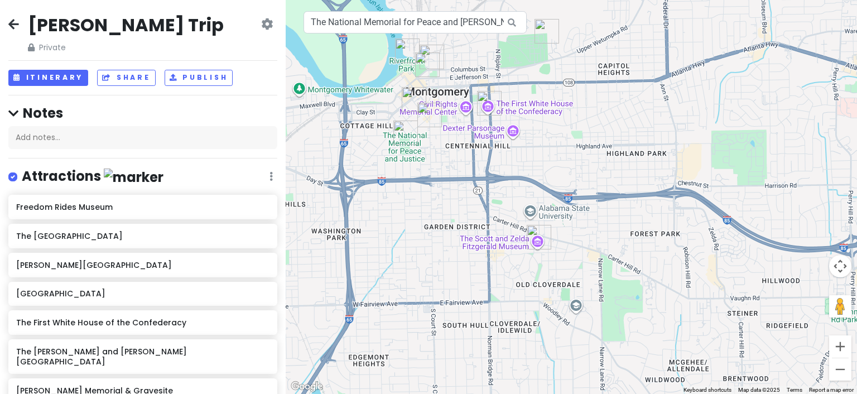
drag, startPoint x: 507, startPoint y: 164, endPoint x: 577, endPoint y: 237, distance: 101.8
click at [577, 237] on div at bounding box center [571, 197] width 571 height 394
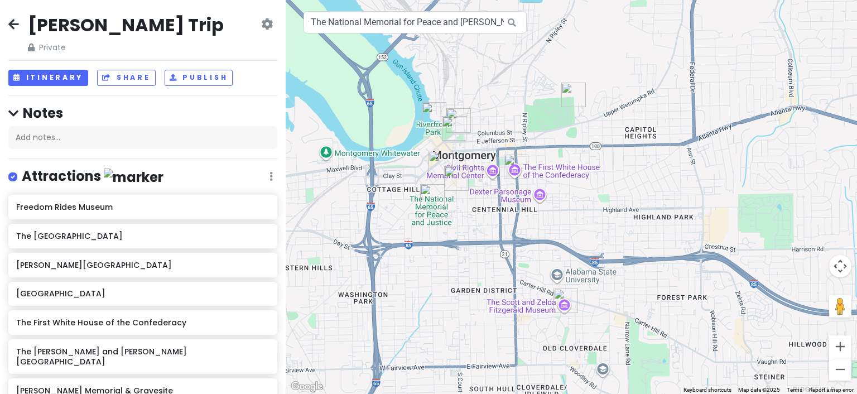
drag, startPoint x: 536, startPoint y: 184, endPoint x: 555, endPoint y: 231, distance: 50.8
click at [555, 231] on div at bounding box center [571, 197] width 571 height 394
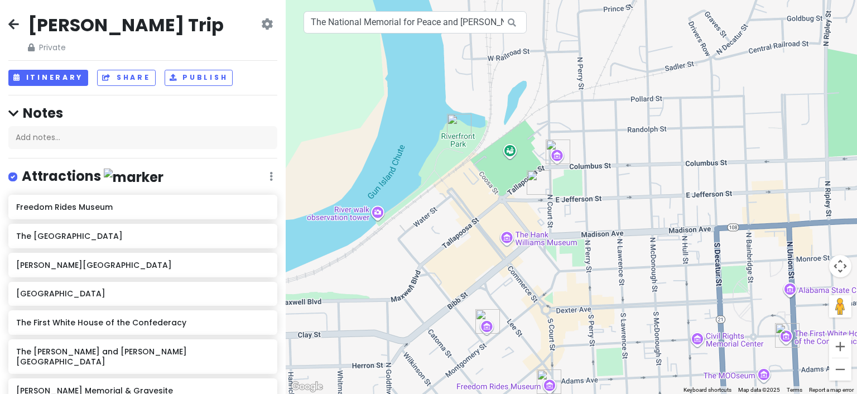
drag, startPoint x: 448, startPoint y: 125, endPoint x: 460, endPoint y: 208, distance: 83.5
click at [460, 204] on div at bounding box center [571, 197] width 571 height 394
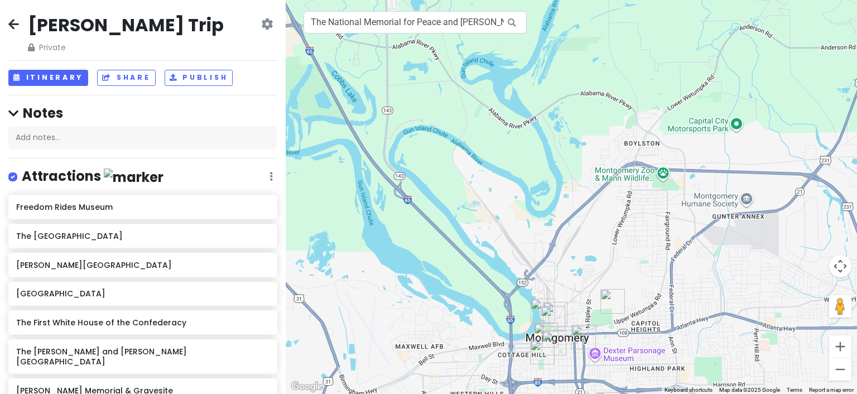
drag, startPoint x: 358, startPoint y: 165, endPoint x: 443, endPoint y: 283, distance: 146.3
click at [441, 299] on div at bounding box center [571, 197] width 571 height 394
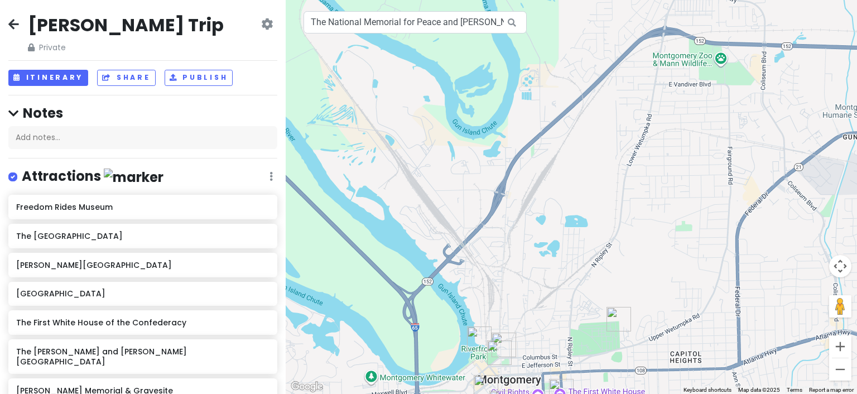
drag, startPoint x: 508, startPoint y: 320, endPoint x: 451, endPoint y: 155, distance: 175.4
click at [454, 164] on div at bounding box center [571, 197] width 571 height 394
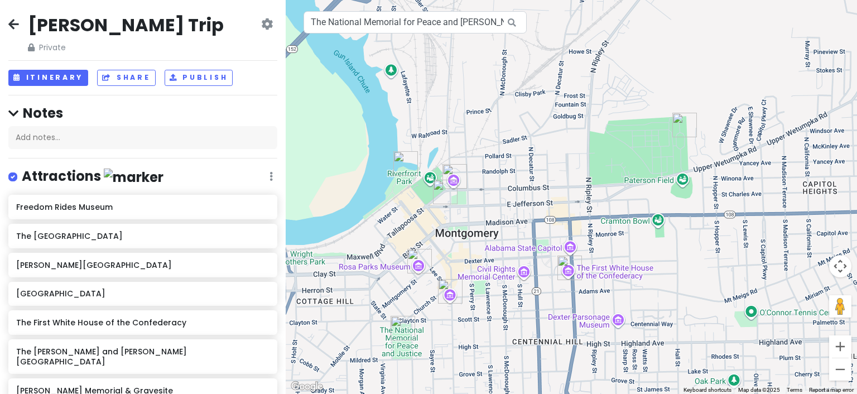
drag, startPoint x: 491, startPoint y: 256, endPoint x: 520, endPoint y: 223, distance: 44.3
click at [520, 223] on div at bounding box center [571, 197] width 571 height 394
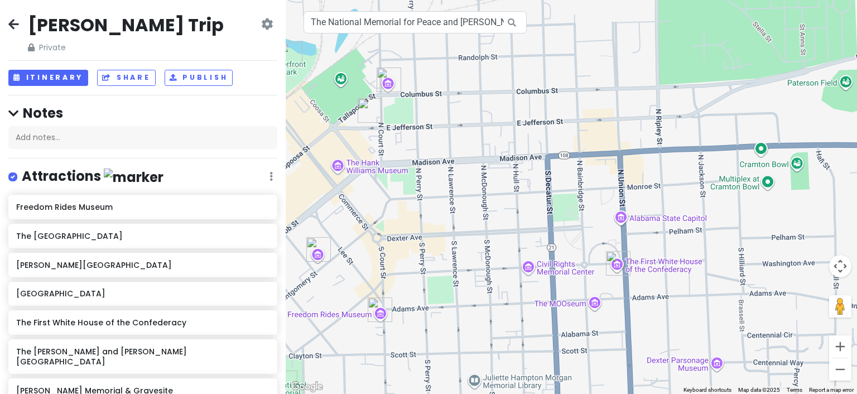
click at [338, 169] on div at bounding box center [571, 197] width 571 height 394
click at [338, 167] on div at bounding box center [571, 197] width 571 height 394
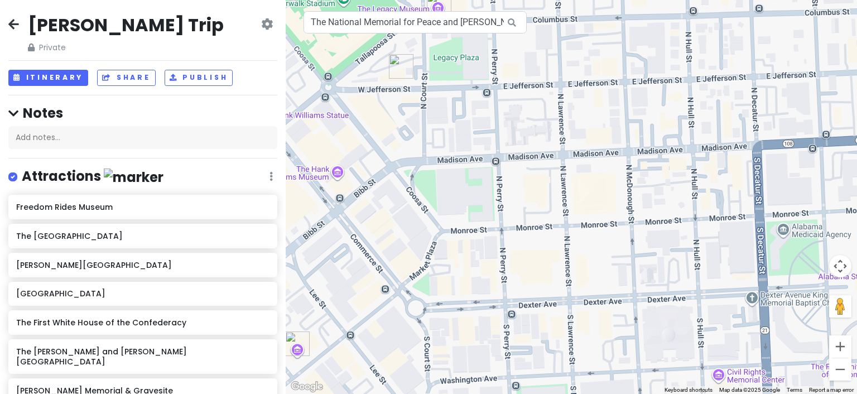
click at [337, 175] on div at bounding box center [571, 197] width 571 height 394
click at [396, 20] on input "The National Memorial for Peace and [PERSON_NAME], [GEOGRAPHIC_DATA], [GEOGRAPH…" at bounding box center [415, 22] width 223 height 22
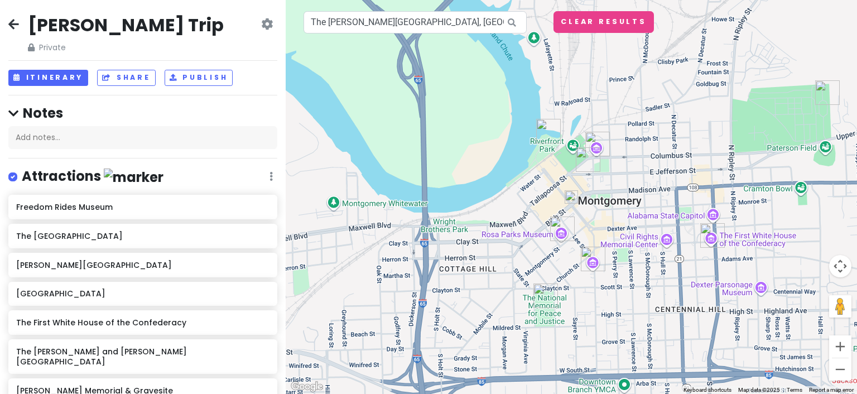
click at [567, 200] on img at bounding box center [571, 196] width 13 height 13
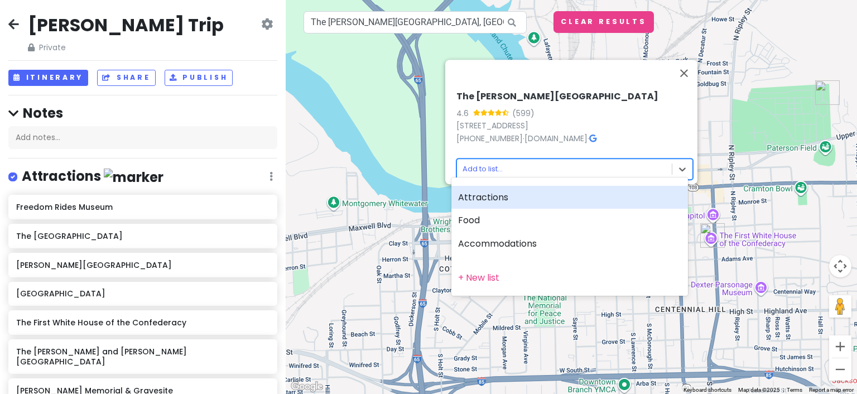
click at [479, 163] on body "[PERSON_NAME] Trip Private Change Dates Make a Copy Delete Trip Go Pro ⚡️ Give …" at bounding box center [428, 197] width 857 height 394
click at [461, 196] on div "Attractions" at bounding box center [569, 197] width 237 height 23
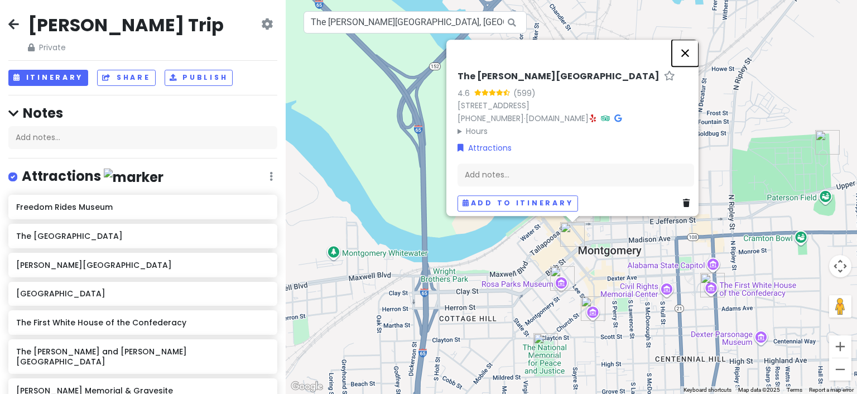
click at [689, 49] on button "Close" at bounding box center [685, 53] width 27 height 27
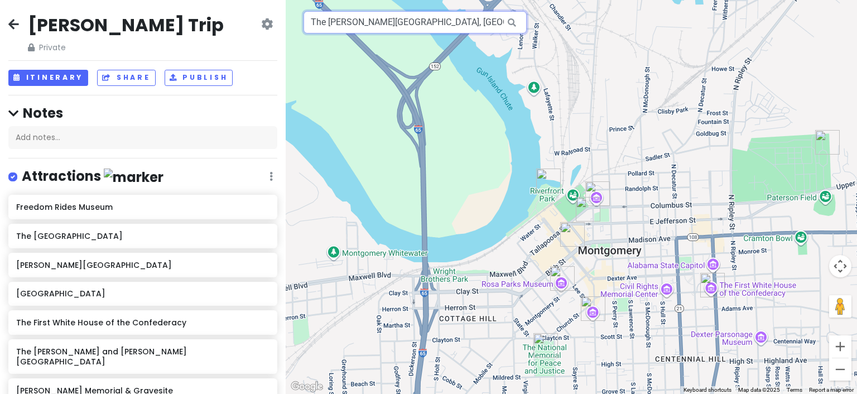
click at [478, 23] on input "The [PERSON_NAME][GEOGRAPHIC_DATA], [GEOGRAPHIC_DATA], [GEOGRAPHIC_DATA], [GEOG…" at bounding box center [415, 22] width 223 height 22
paste input "[GEOGRAPHIC_DATA]"
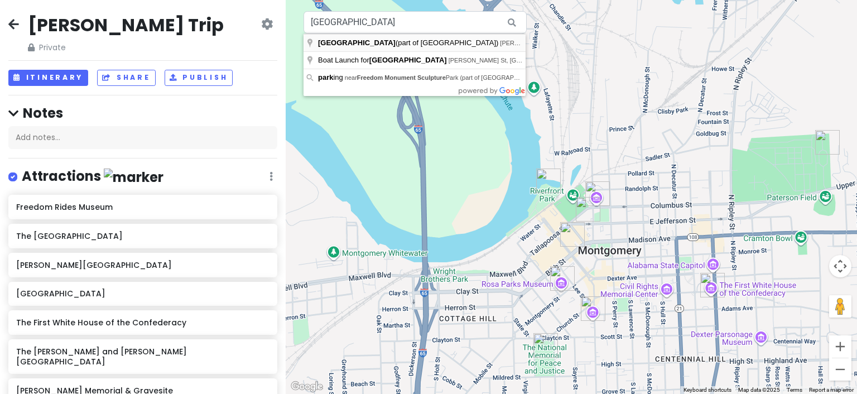
type input "[GEOGRAPHIC_DATA] (part of [GEOGRAPHIC_DATA]), [PERSON_NAME][GEOGRAPHIC_DATA], …"
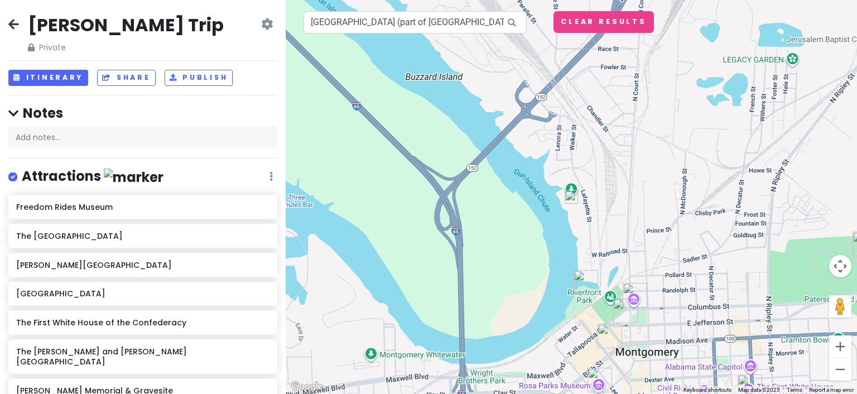
click at [570, 199] on img at bounding box center [571, 196] width 13 height 13
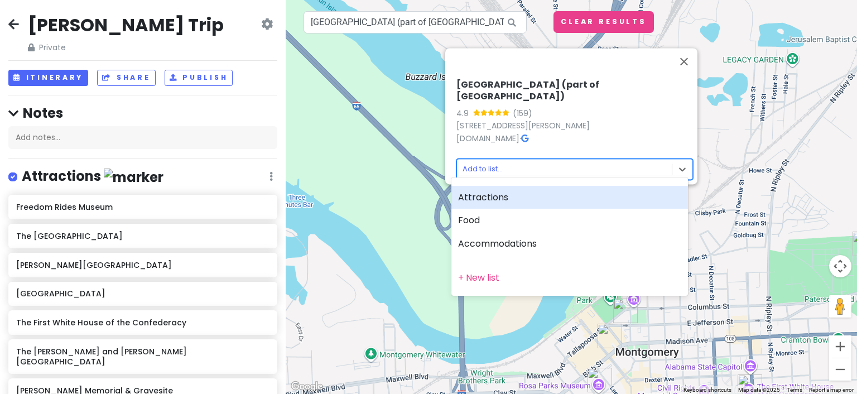
click at [482, 161] on body "[PERSON_NAME] Trip Private Change Dates Make a Copy Delete Trip Go Pro ⚡️ Give …" at bounding box center [428, 197] width 857 height 394
click at [481, 200] on div "Attractions" at bounding box center [569, 197] width 237 height 23
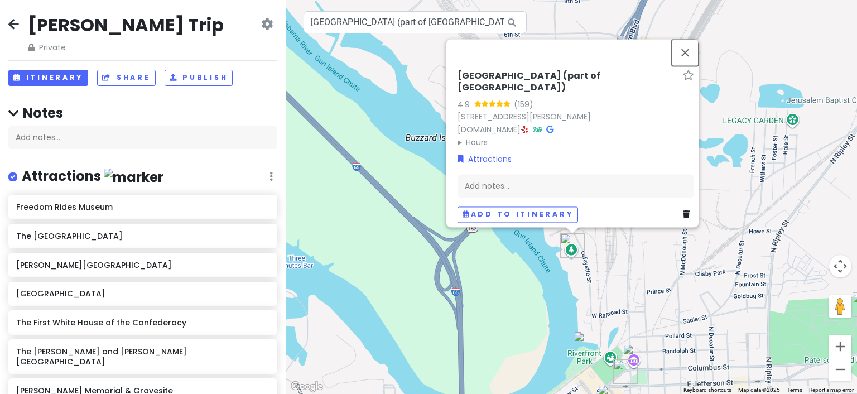
click at [686, 47] on button "Close" at bounding box center [685, 52] width 27 height 27
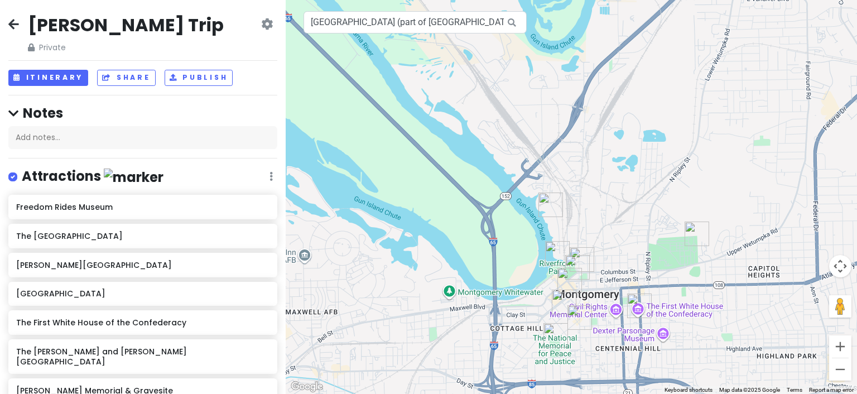
drag, startPoint x: 645, startPoint y: 350, endPoint x: 591, endPoint y: 271, distance: 95.9
click at [592, 272] on div at bounding box center [571, 197] width 571 height 394
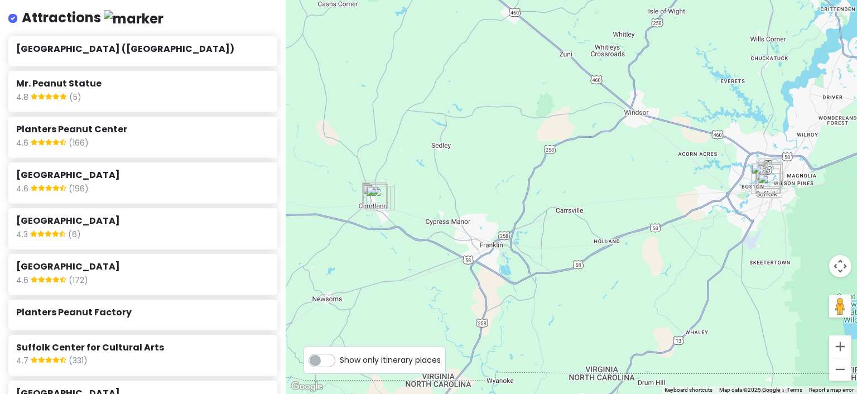
scroll to position [167, 0]
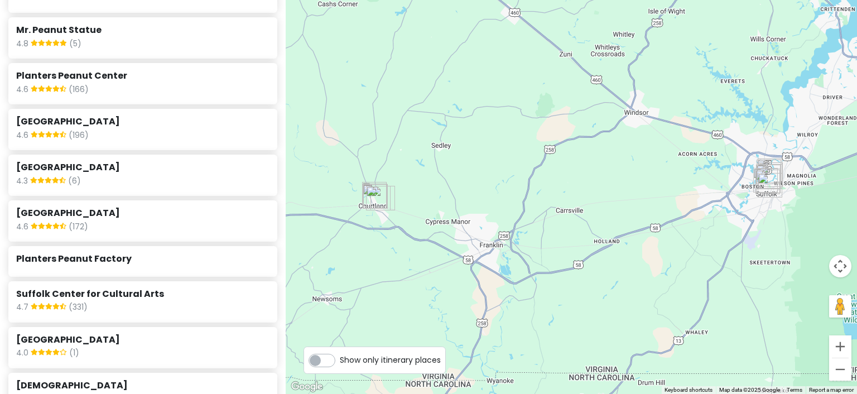
click at [340, 360] on label "Show only itinerary places" at bounding box center [390, 357] width 101 height 13
click at [340, 358] on input "Show only itinerary places" at bounding box center [343, 354] width 7 height 7
checkbox input "true"
